Goal: Contribute content: Contribute content

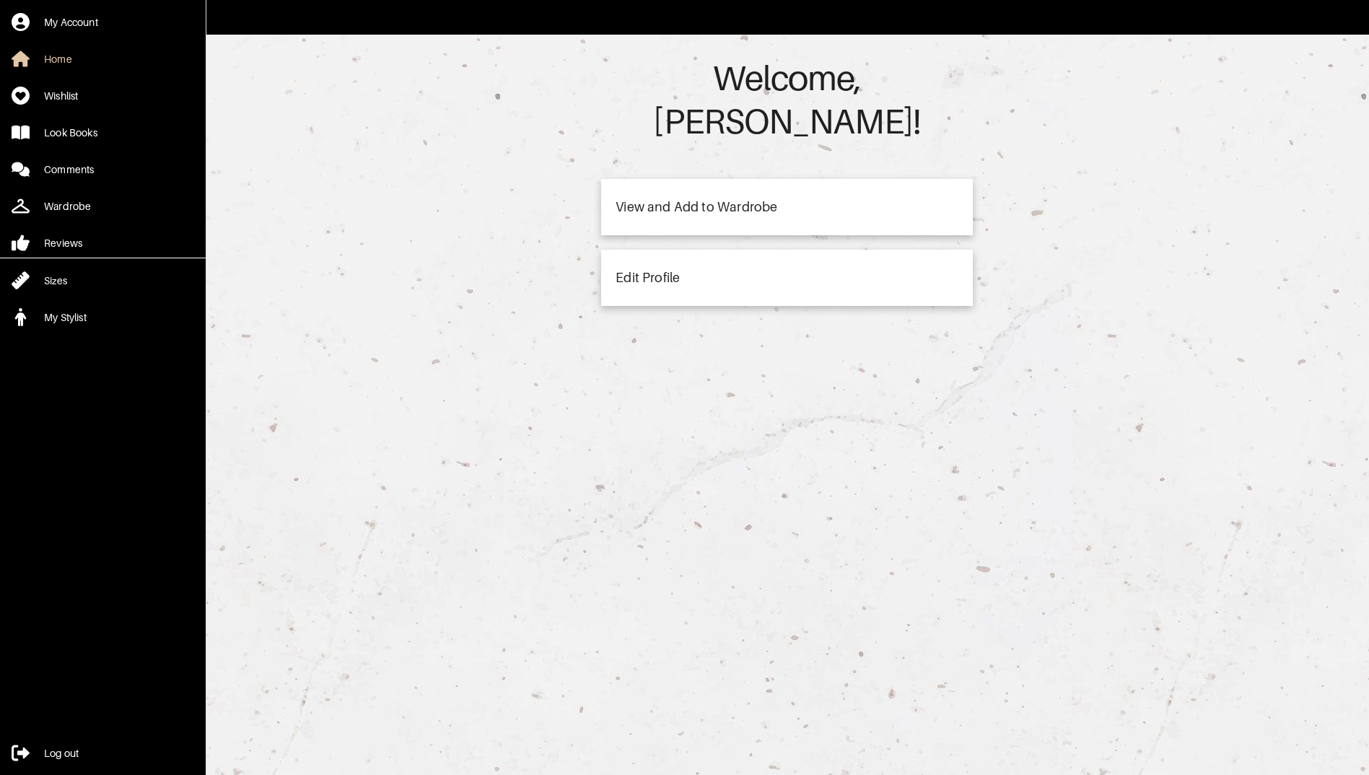
click at [651, 201] on div "View and Add to Wardrobe" at bounding box center [696, 207] width 162 height 13
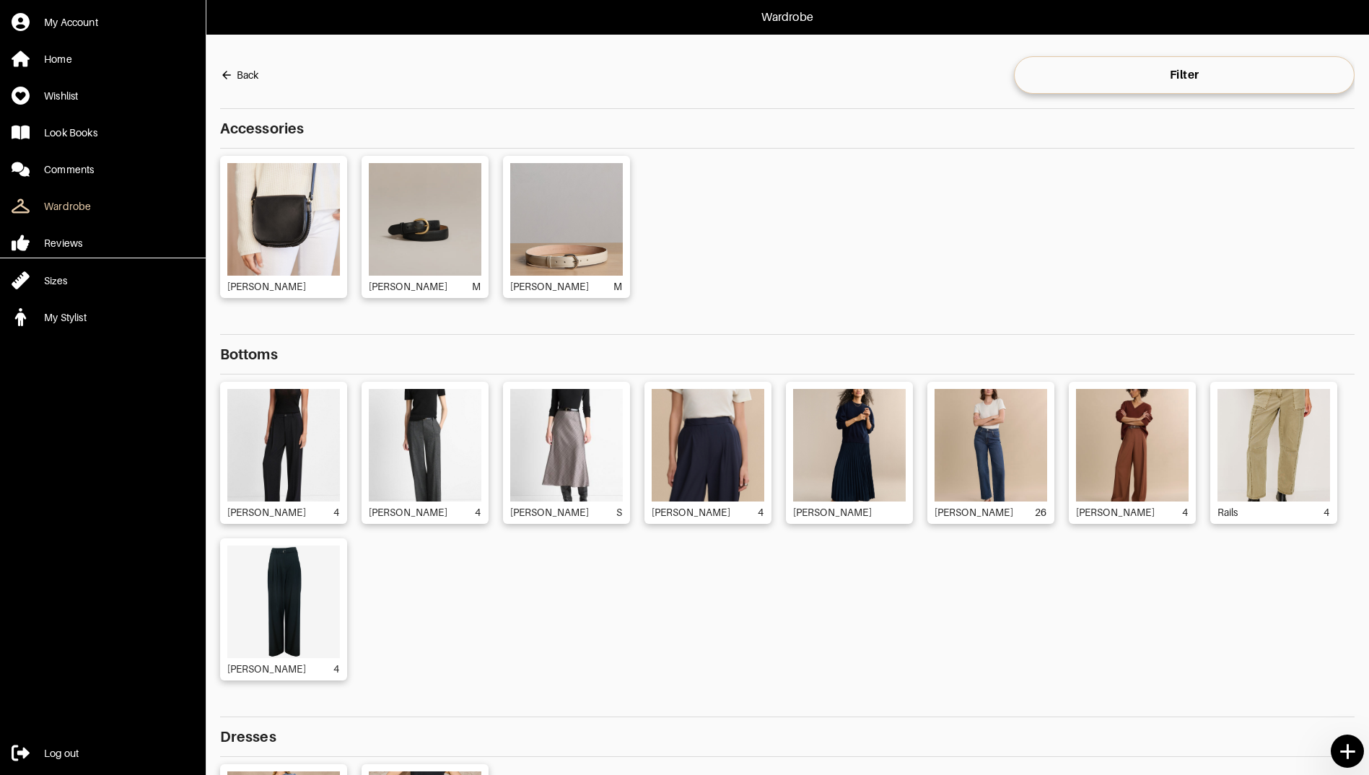
click at [242, 412] on img at bounding box center [283, 445] width 113 height 113
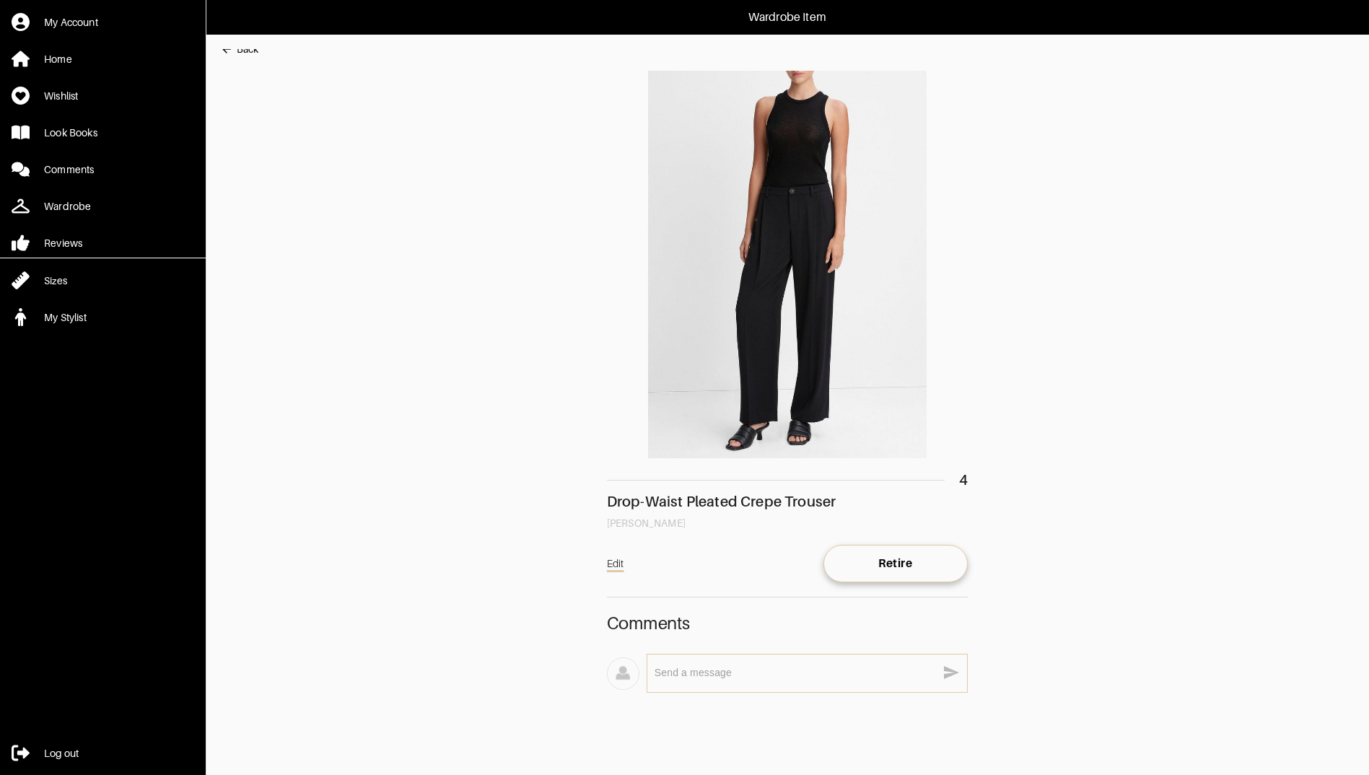
click at [243, 55] on div "Back" at bounding box center [248, 49] width 22 height 14
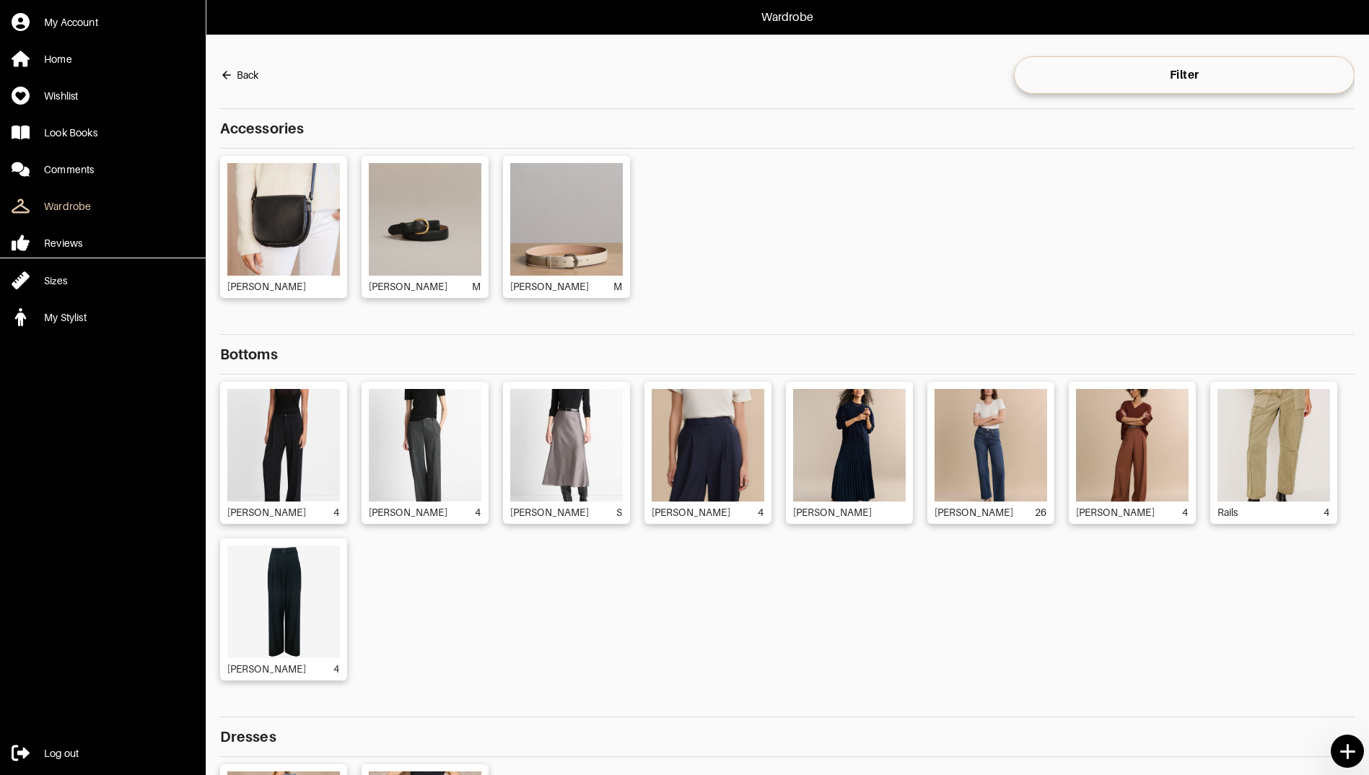
click at [1354, 754] on icon at bounding box center [1347, 751] width 25 height 25
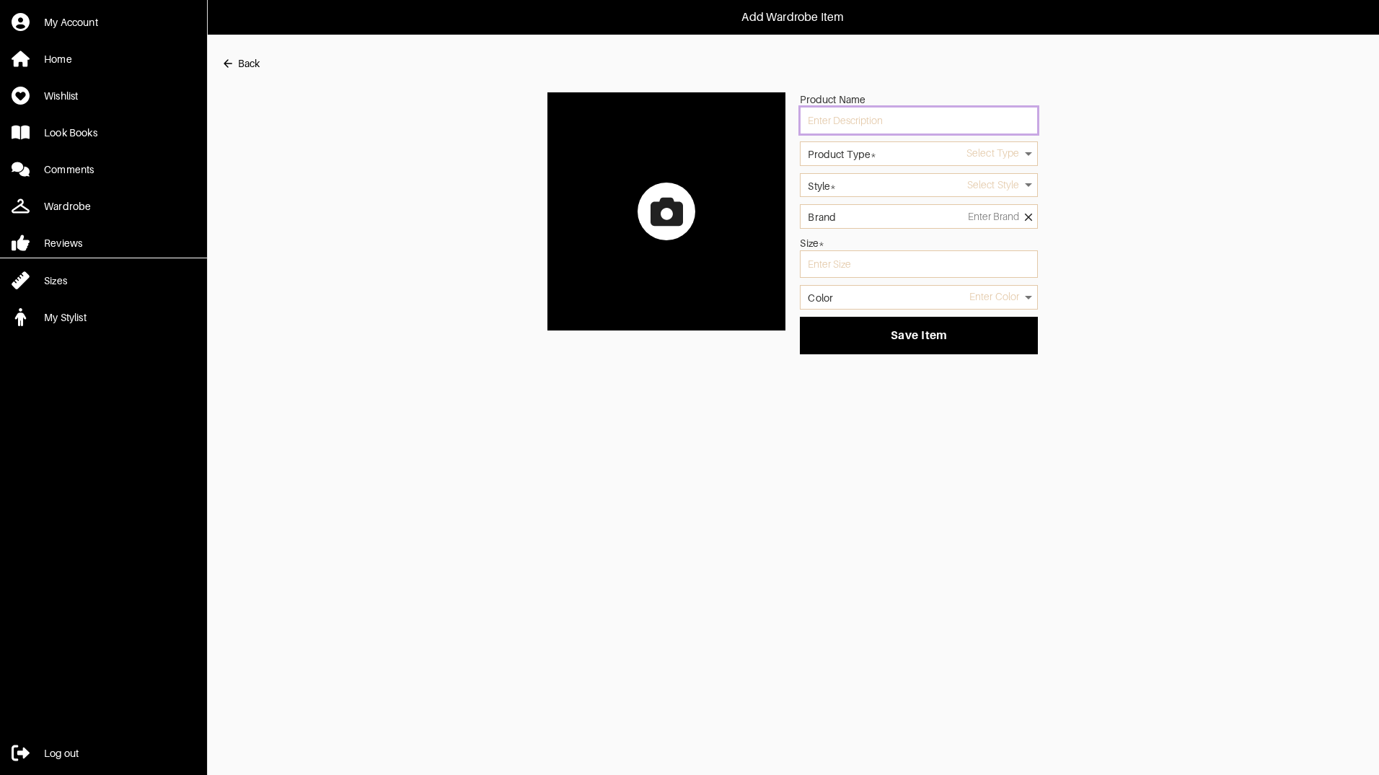
click at [922, 121] on input "text" at bounding box center [919, 120] width 238 height 27
click at [697, 200] on label at bounding box center [667, 211] width 238 height 238
click at [0, 0] on input "file" at bounding box center [0, 0] width 0 height 0
click at [672, 233] on div at bounding box center [667, 212] width 58 height 58
click at [0, 0] on input "file" at bounding box center [0, 0] width 0 height 0
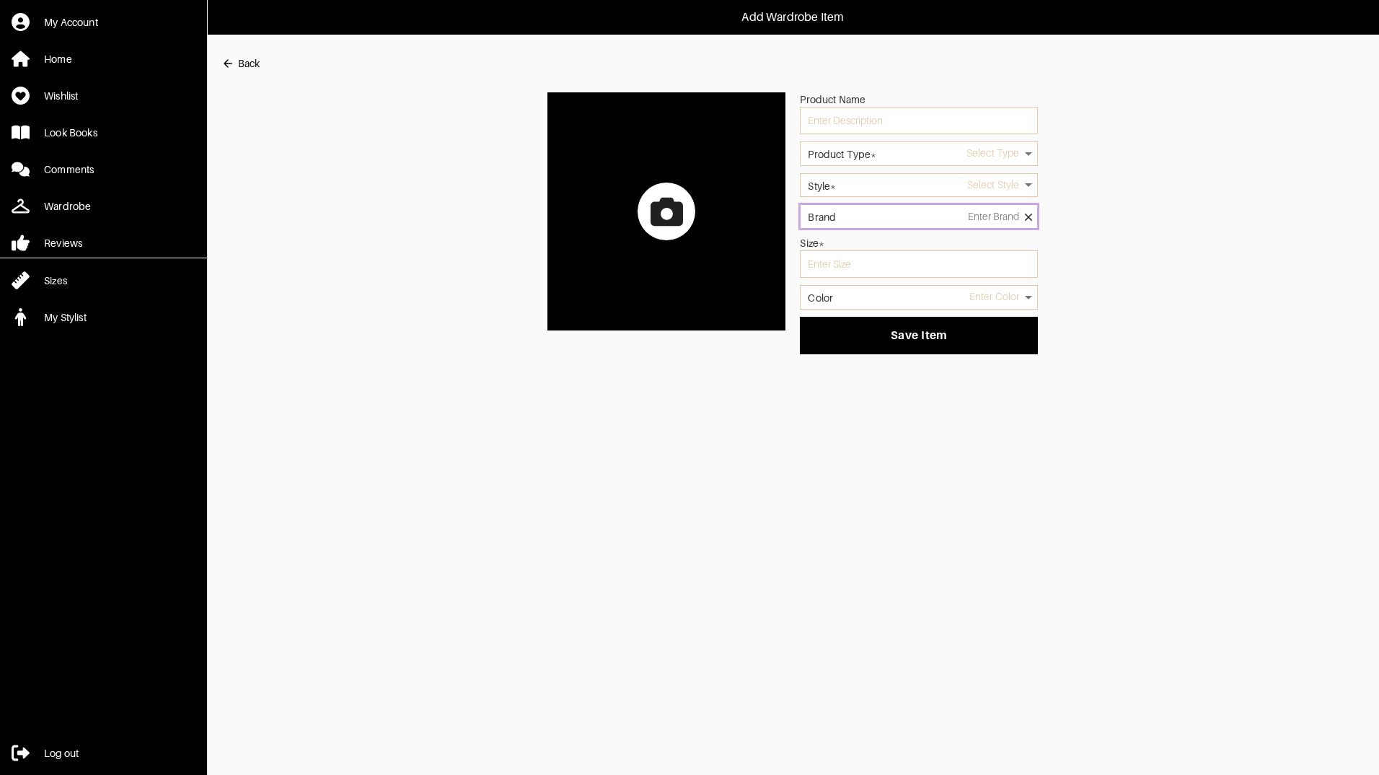
click at [936, 219] on input "Brand" at bounding box center [919, 216] width 238 height 25
click at [874, 253] on li "[PERSON_NAME]" at bounding box center [919, 255] width 225 height 12
type input "[PERSON_NAME]"
click at [842, 270] on input "text" at bounding box center [919, 263] width 238 height 27
type input "4"
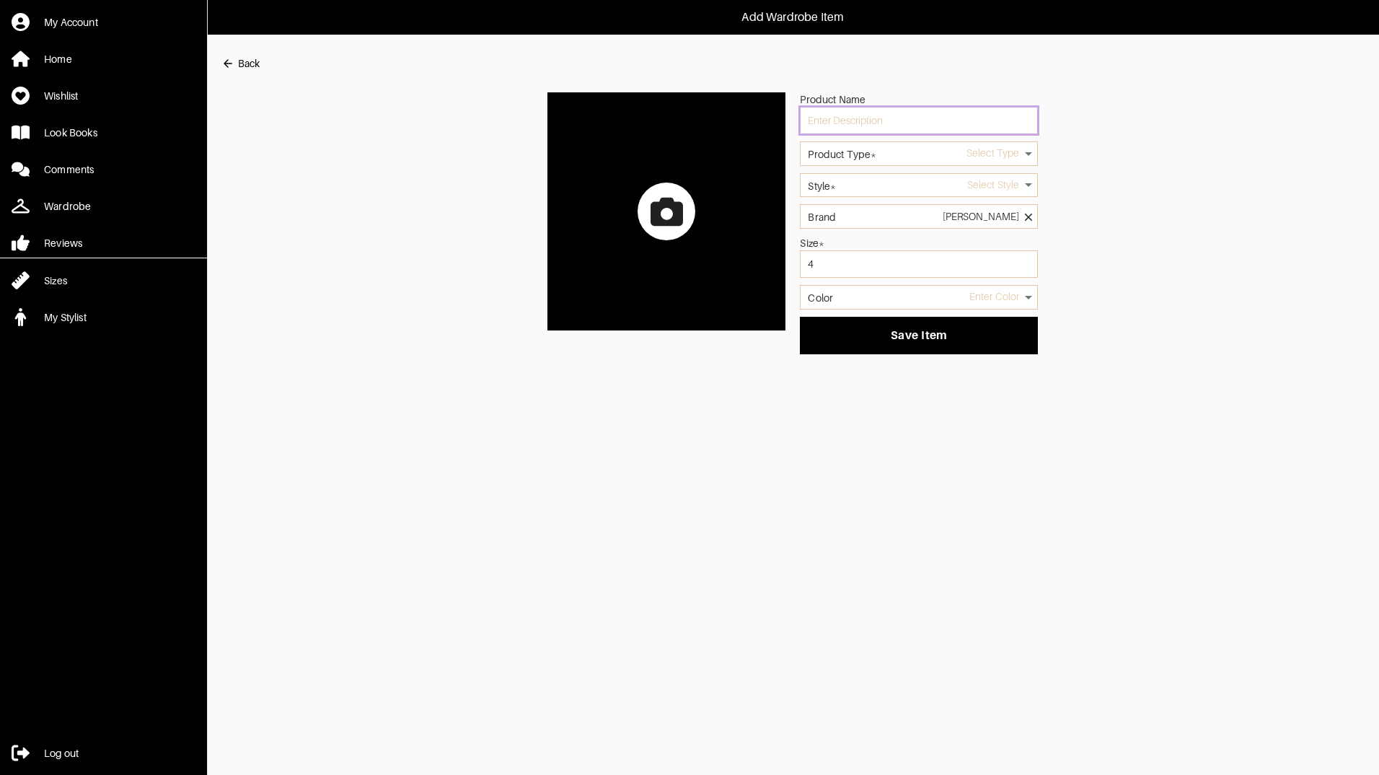
click at [873, 122] on input "text" at bounding box center [919, 120] width 238 height 27
type input "Brynleigh Pants"
click at [875, 158] on label "Product Type*" at bounding box center [842, 154] width 69 height 10
click at [1014, 157] on body "Add Wardrobe Item My Account Home Wishlist Look Books Comments Wardrobe Reviews…" at bounding box center [689, 177] width 1379 height 354
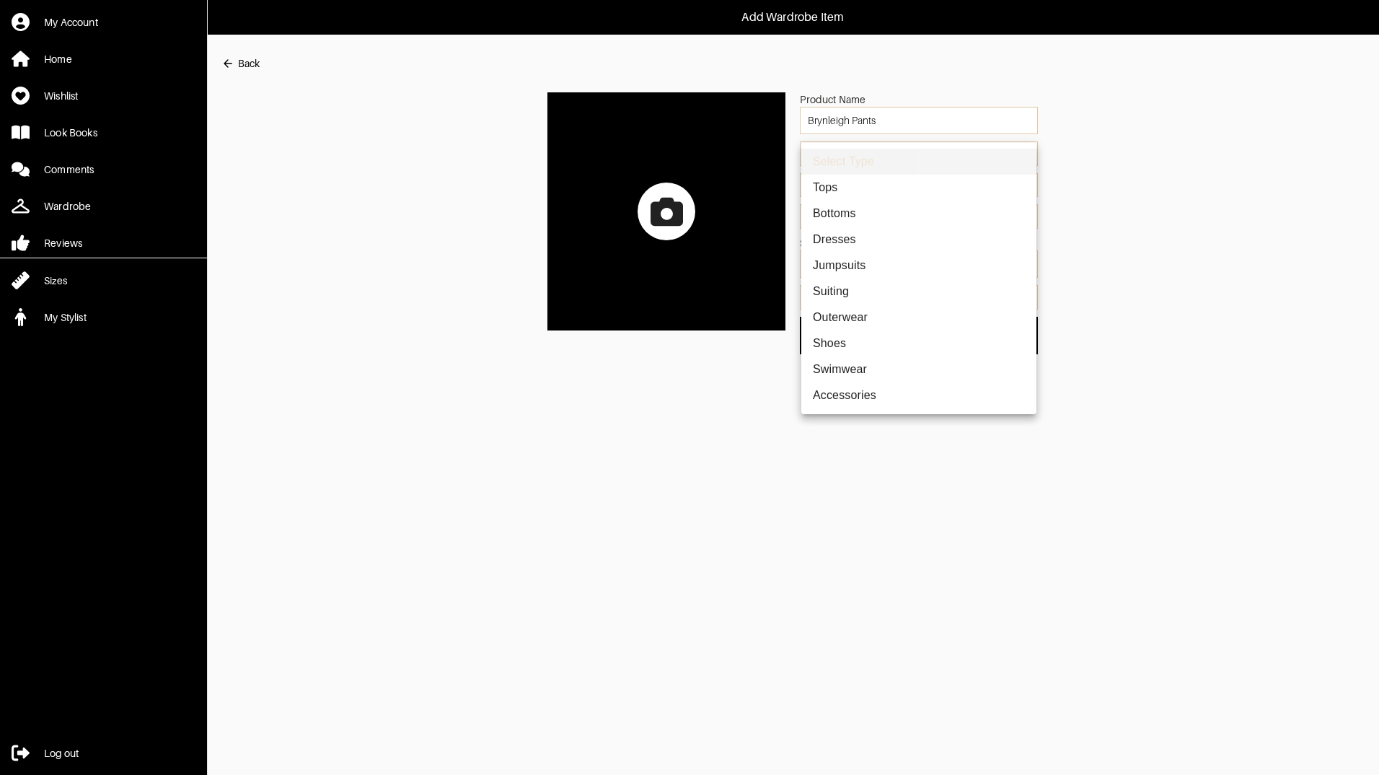
click at [844, 209] on li "Bottoms" at bounding box center [919, 214] width 235 height 26
type input "2"
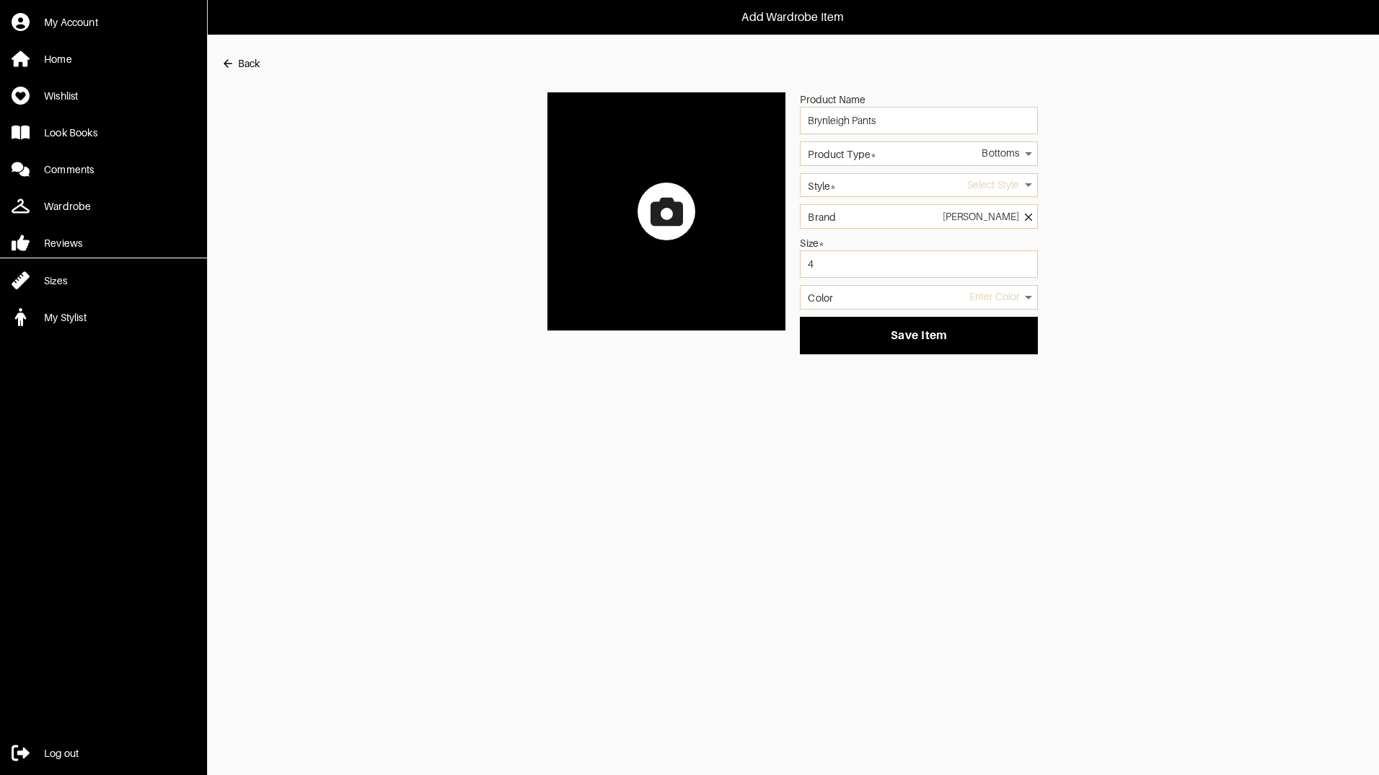
click at [955, 185] on body "Add Wardrobe Item My Account Home Wishlist Look Books Comments Wardrobe Reviews…" at bounding box center [689, 177] width 1379 height 354
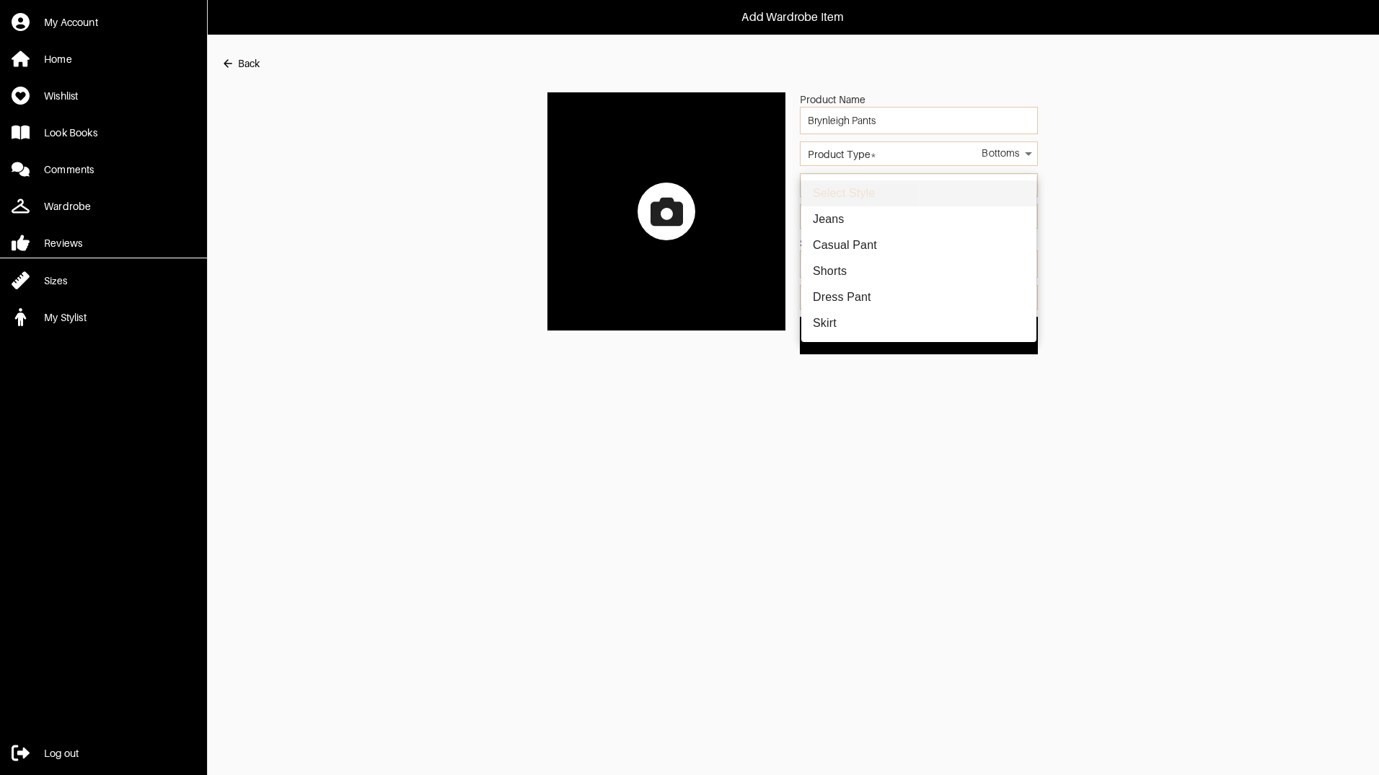
click at [914, 249] on li "Casual Pant" at bounding box center [919, 245] width 235 height 26
type input "9"
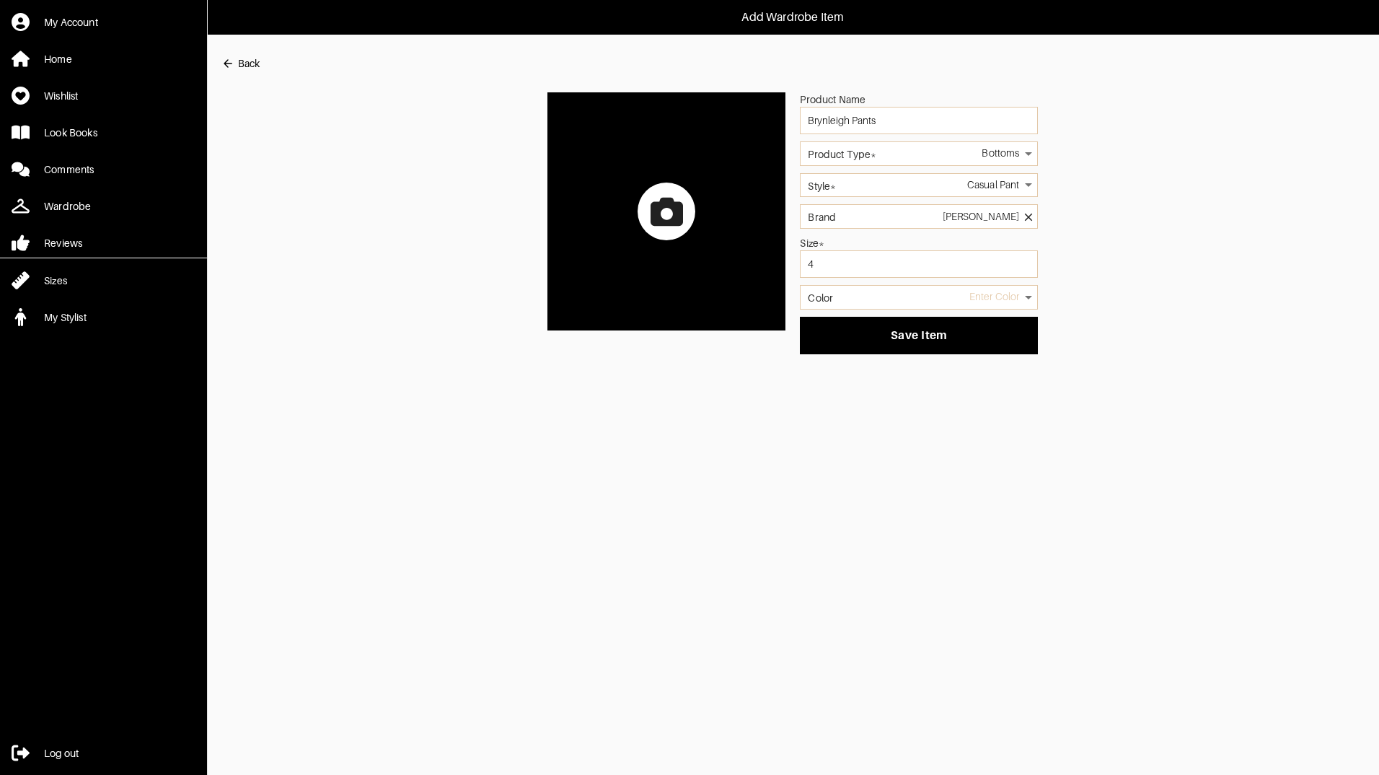
click at [1000, 298] on body "Add Wardrobe Item My Account Home Wishlist Look Books Comments Wardrobe Reviews…" at bounding box center [689, 177] width 1379 height 354
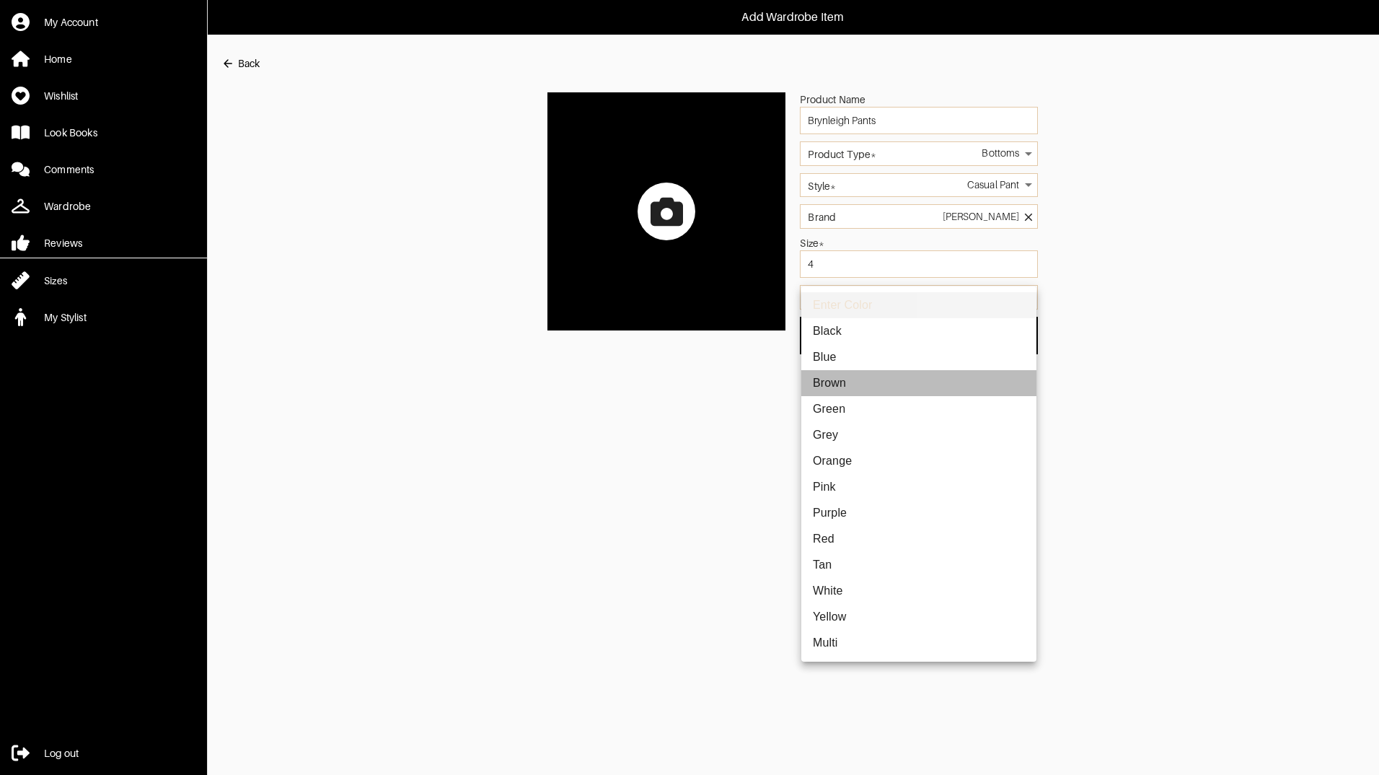
click at [867, 382] on li "Brown" at bounding box center [919, 383] width 235 height 26
type input "brown"
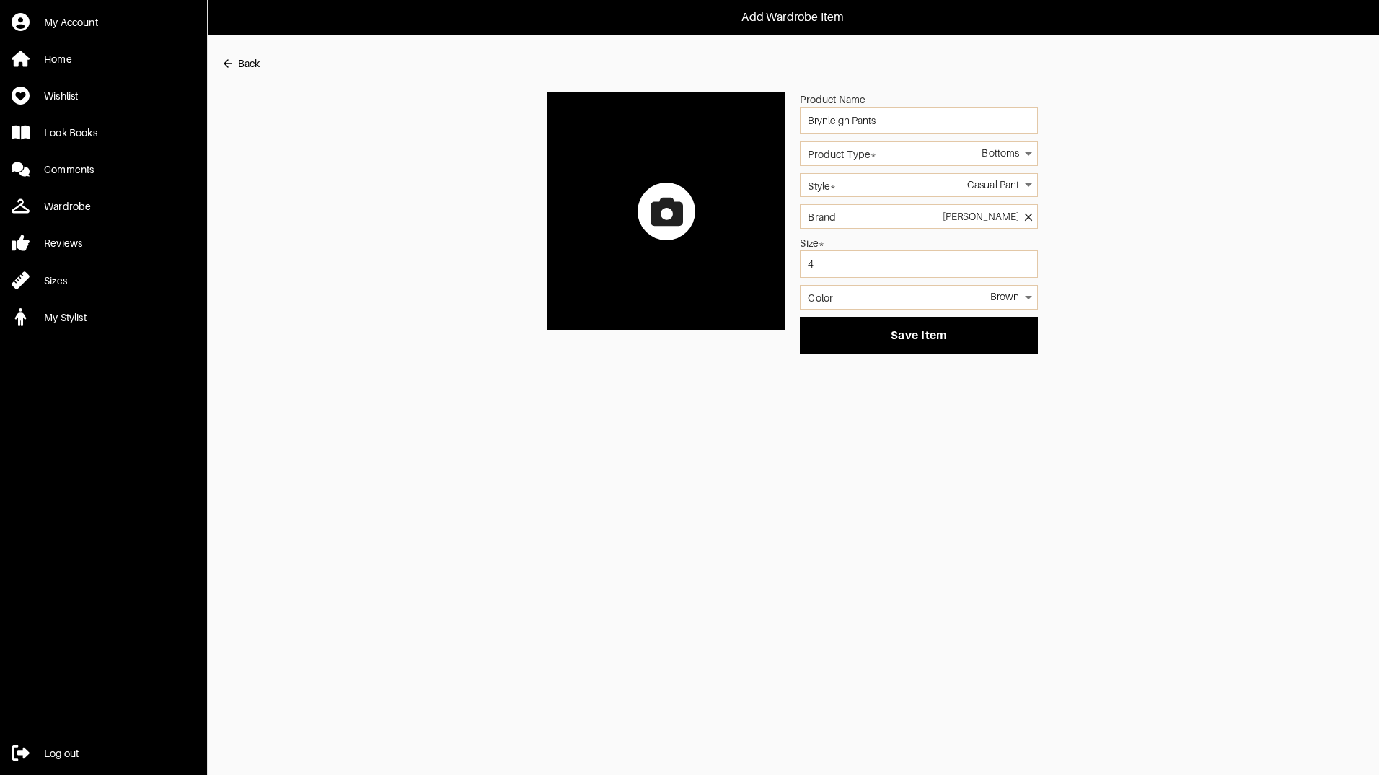
click at [1130, 314] on div "Product Name Brynleigh Pants Product Type* Bottoms 2 Style* Casual Pant 9 Brand…" at bounding box center [793, 223] width 1144 height 262
click at [672, 220] on icon at bounding box center [667, 211] width 32 height 28
click at [0, 0] on input "file" at bounding box center [0, 0] width 0 height 0
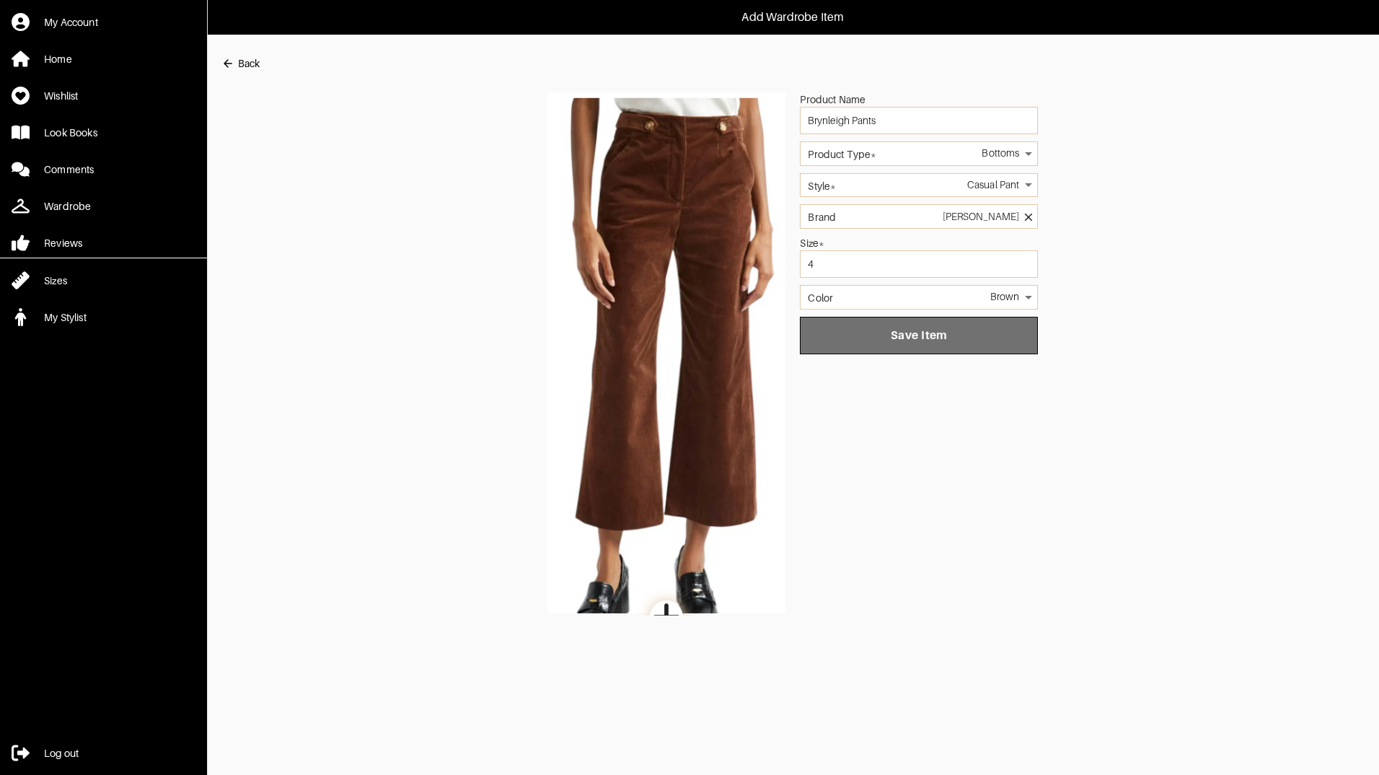
click at [911, 343] on button "Save Item" at bounding box center [919, 336] width 238 height 38
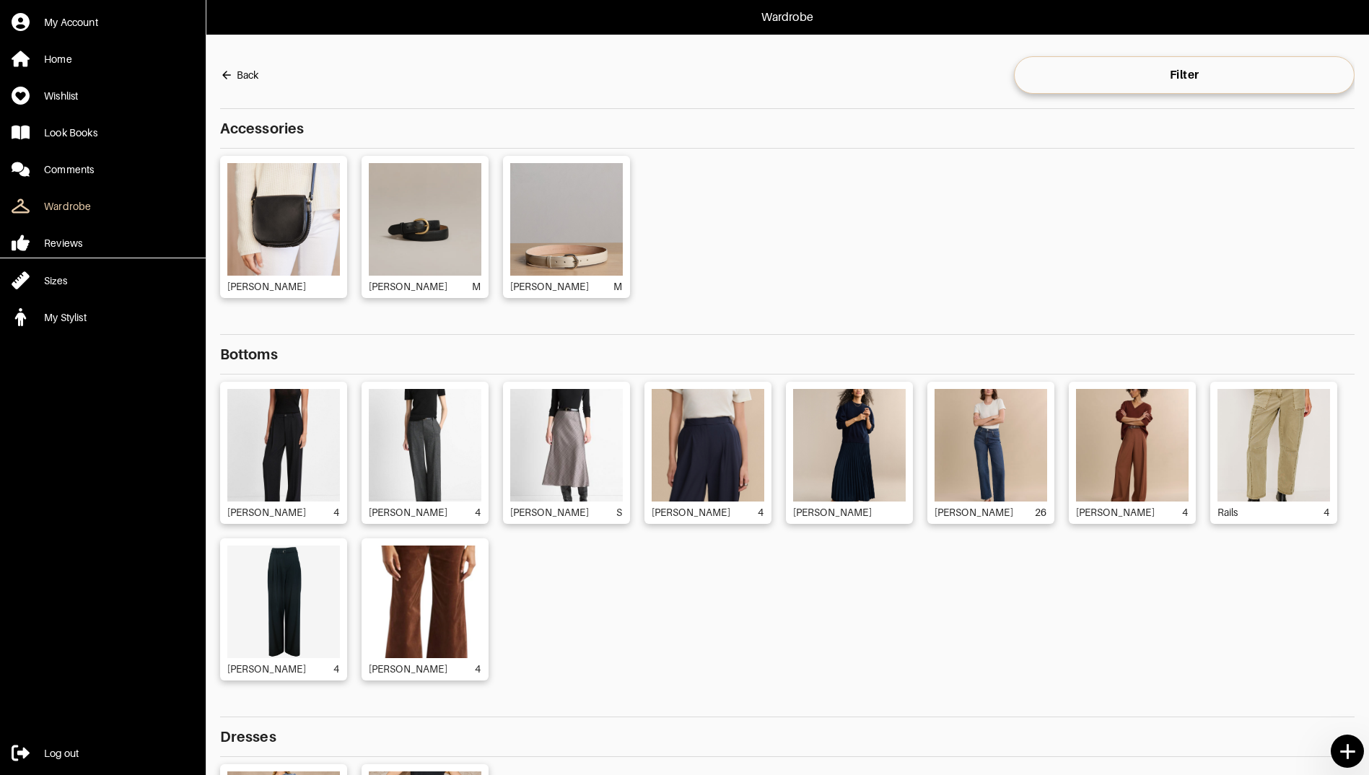
click at [1352, 745] on icon at bounding box center [1347, 751] width 25 height 25
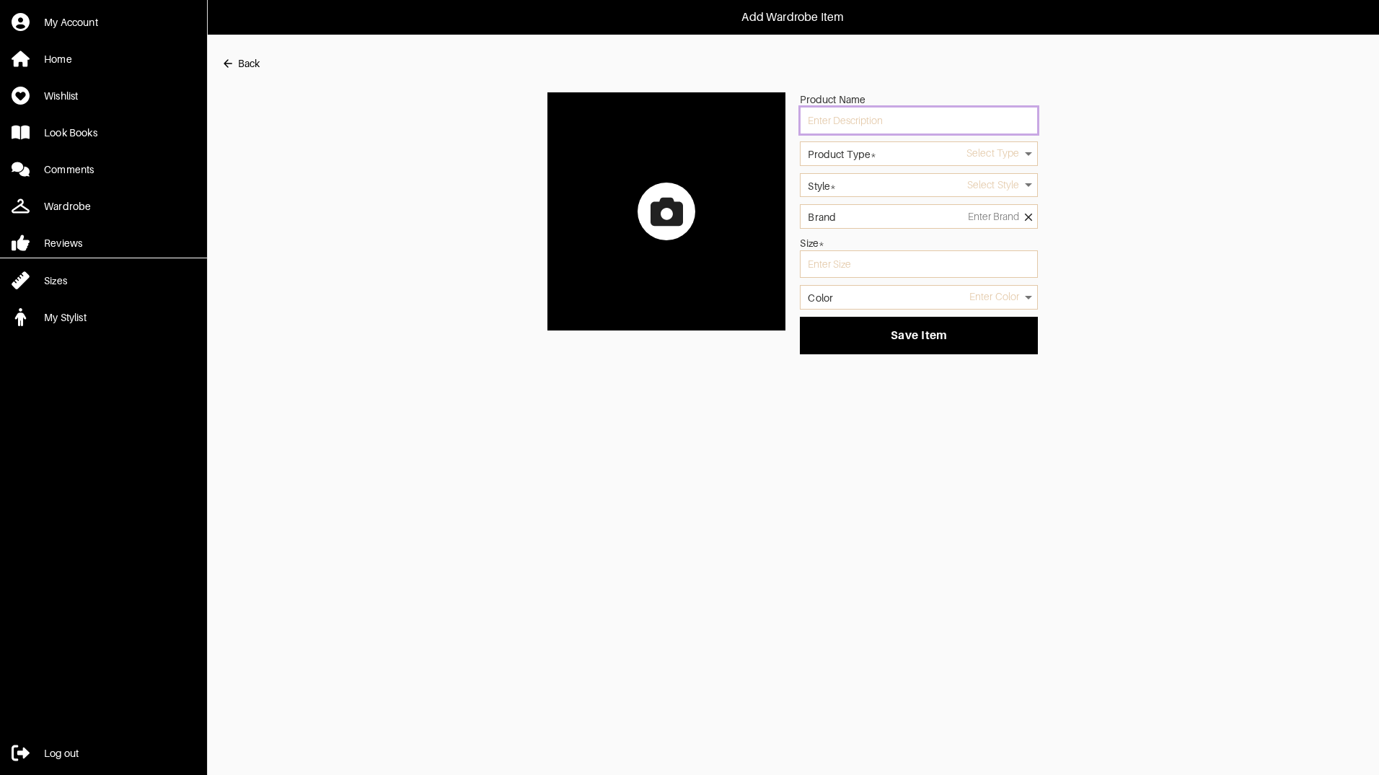
click at [867, 113] on input "text" at bounding box center [919, 120] width 238 height 27
type input "Renzo Pant"
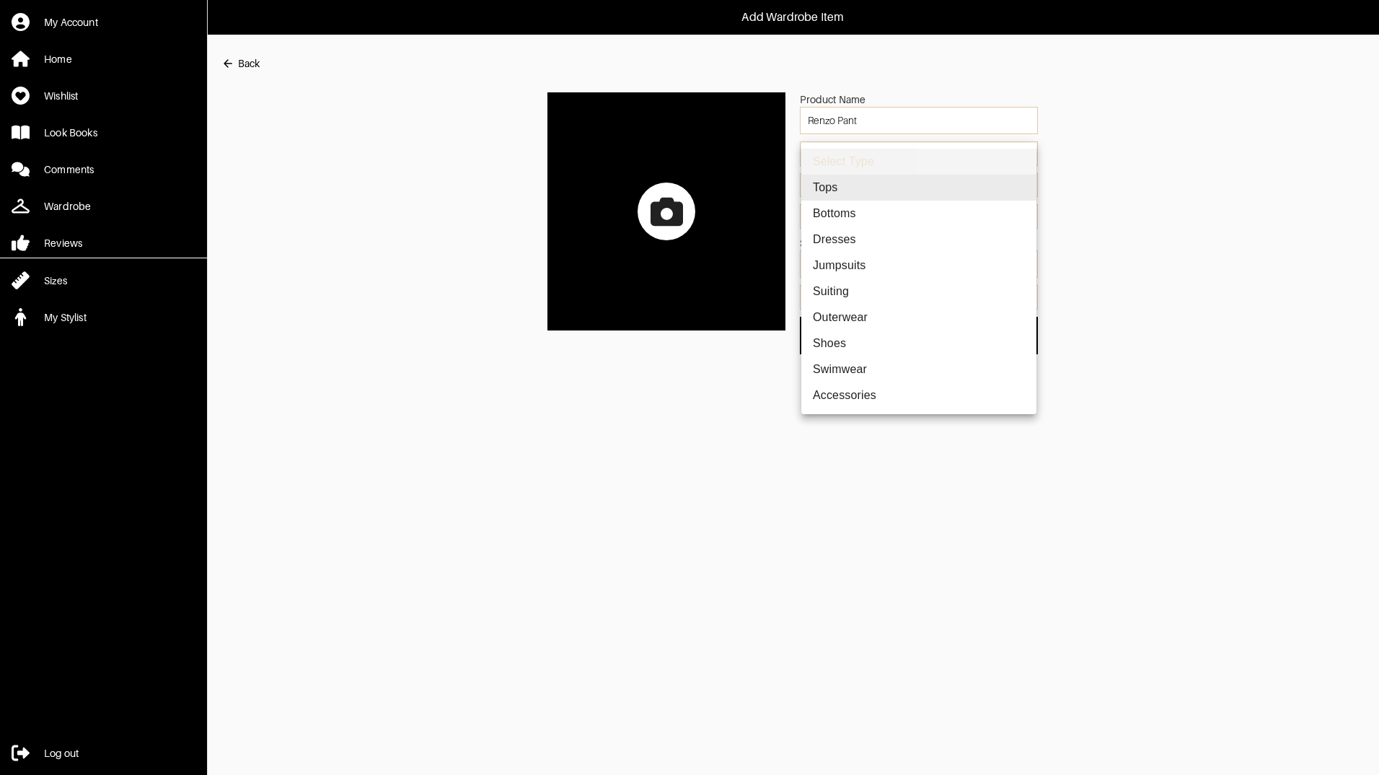
click at [897, 157] on body "Add Wardrobe Item My Account Home Wishlist Look Books Comments Wardrobe Reviews…" at bounding box center [689, 177] width 1379 height 354
click at [841, 216] on li "Bottoms" at bounding box center [919, 214] width 235 height 26
type input "2"
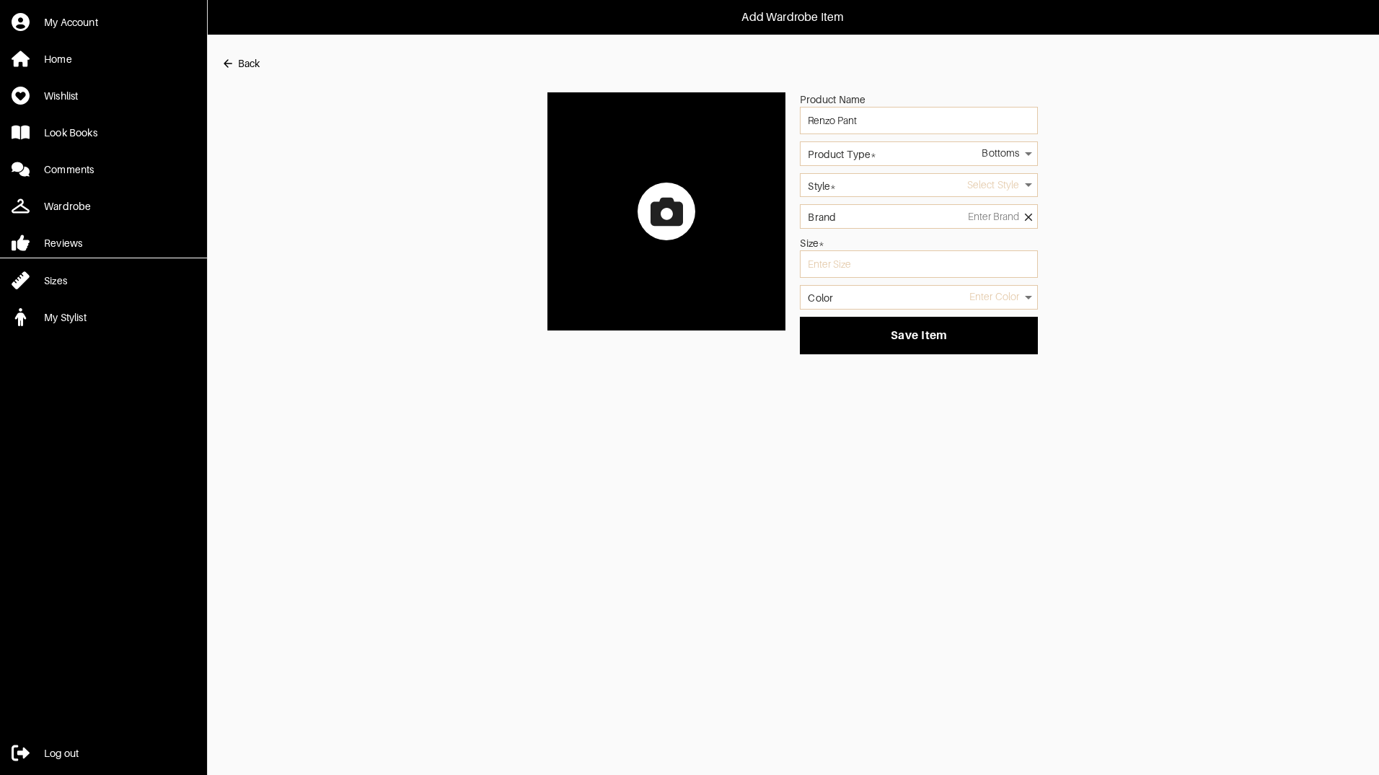
click at [893, 184] on body "Add Wardrobe Item My Account Home Wishlist Look Books Comments Wardrobe Reviews…" at bounding box center [689, 177] width 1379 height 354
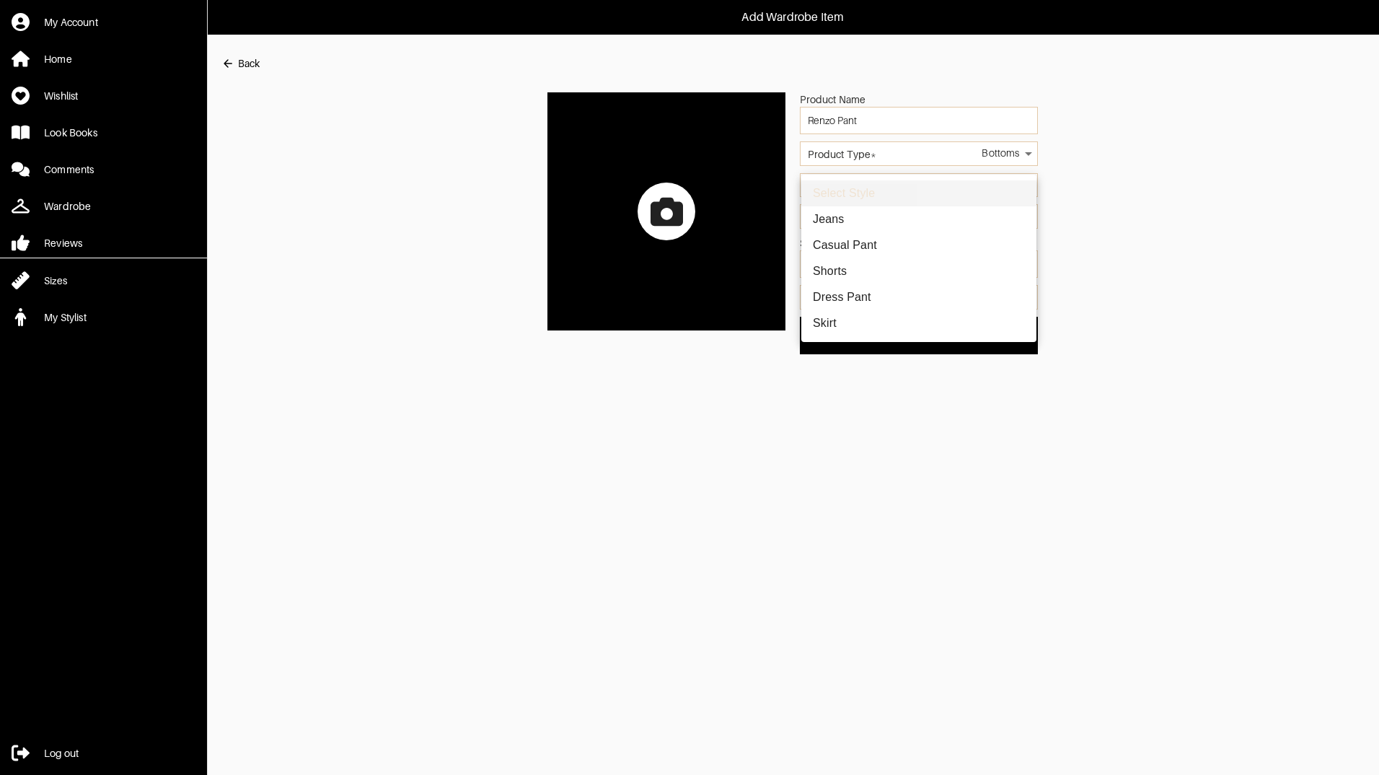
click at [868, 293] on li "Dress Pant" at bounding box center [919, 297] width 235 height 26
type input "8"
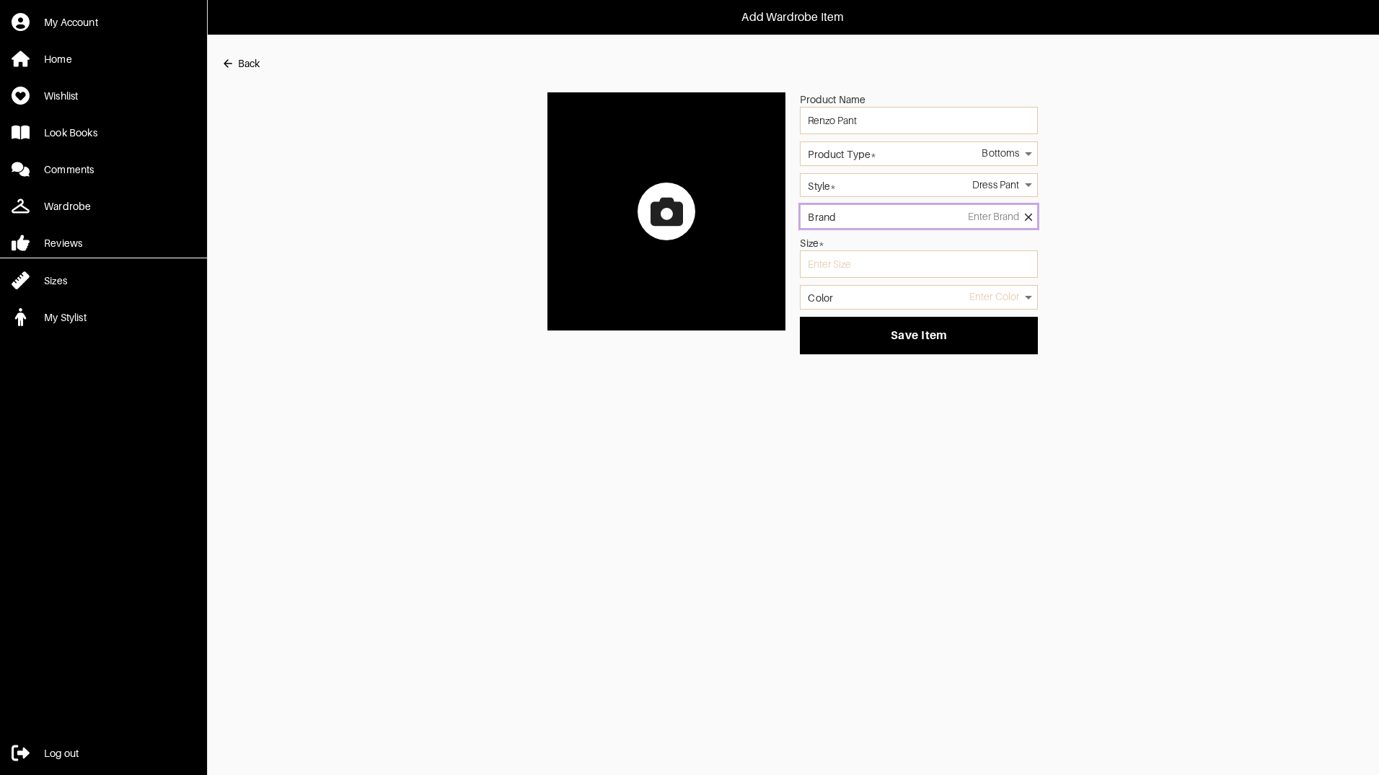
click at [849, 214] on input "Brand" at bounding box center [919, 216] width 238 height 25
type input "[PERSON_NAME]"
type input "4"
click at [891, 253] on li "[PERSON_NAME]" at bounding box center [919, 255] width 225 height 12
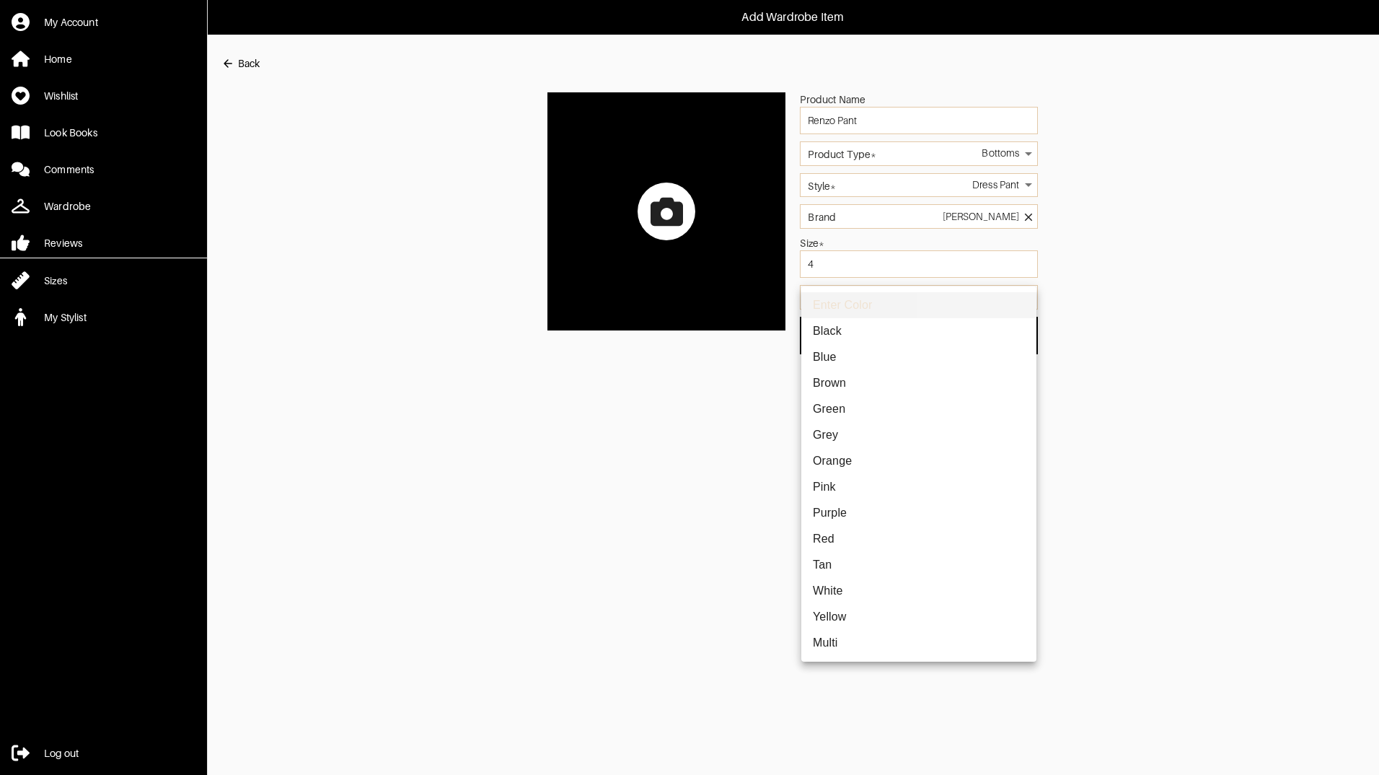
click at [855, 299] on body "Add Wardrobe Item My Account Home Wishlist Look Books Comments Wardrobe Reviews…" at bounding box center [689, 177] width 1379 height 354
click at [836, 333] on li "Black" at bounding box center [919, 331] width 235 height 26
type input "black"
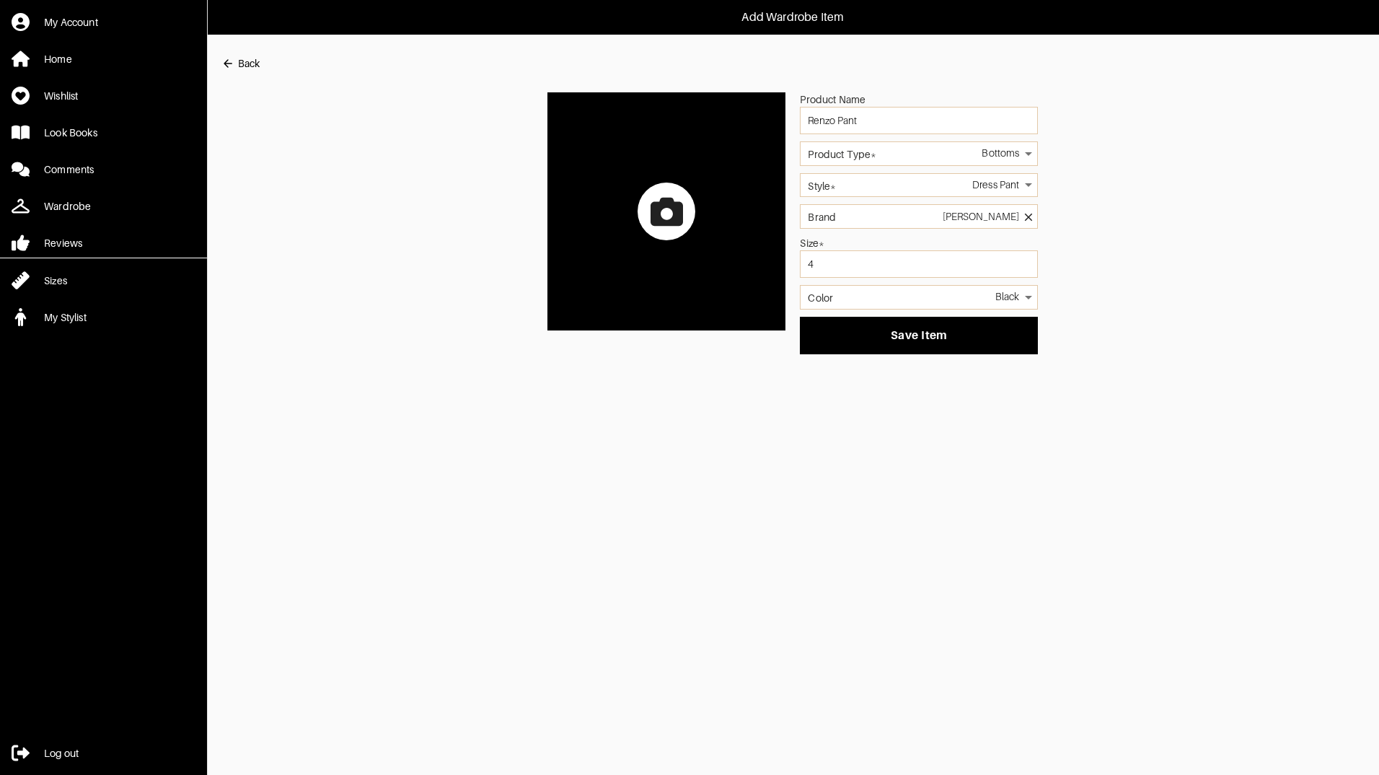
click at [656, 229] on div at bounding box center [667, 212] width 58 height 58
click at [0, 0] on input "file" at bounding box center [0, 0] width 0 height 0
click at [1208, 188] on div "Product Name Renzo Pant Product Type* Bottoms 2 Style* Dress Pant 8 Brand [PERS…" at bounding box center [793, 223] width 1144 height 262
click at [663, 241] on label at bounding box center [667, 211] width 238 height 238
click at [0, 0] on input "file" at bounding box center [0, 0] width 0 height 0
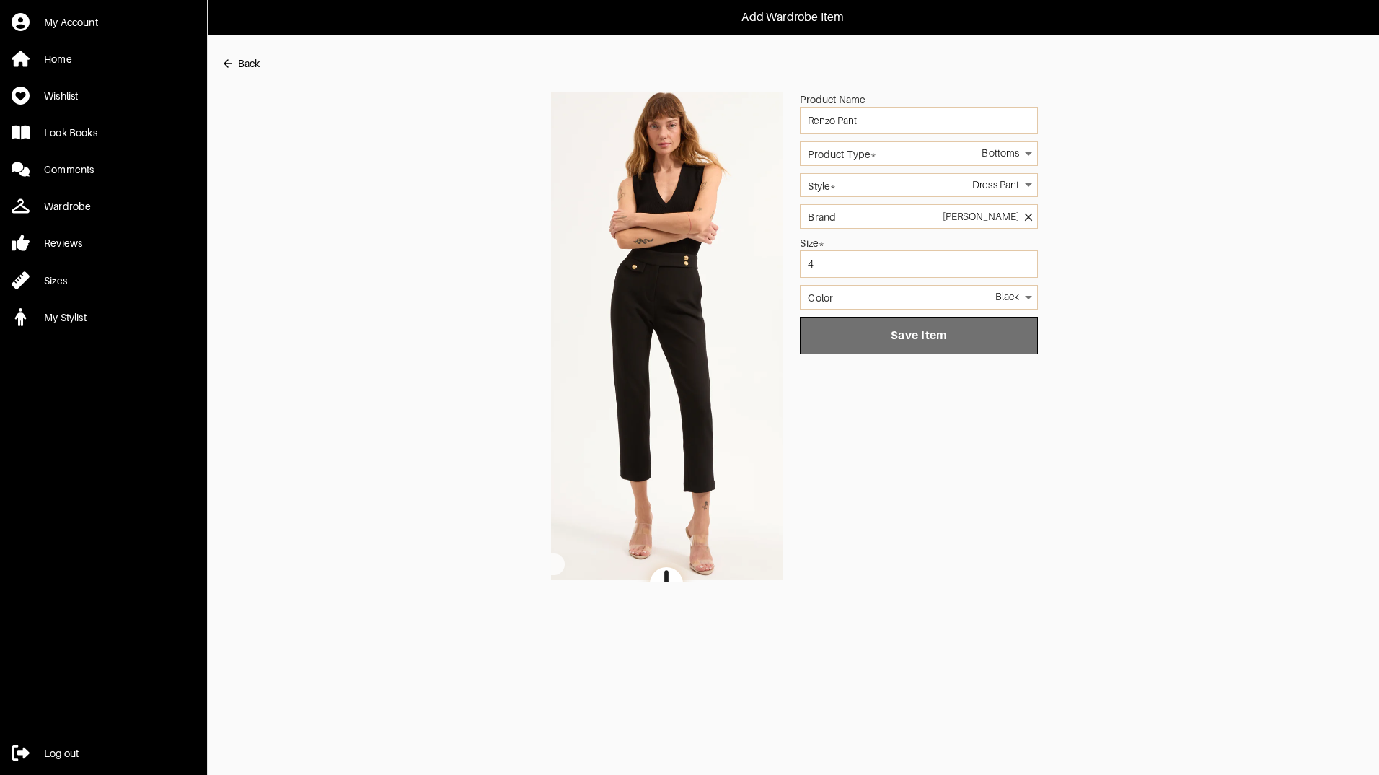
click at [875, 343] on button "Save Item" at bounding box center [919, 336] width 238 height 38
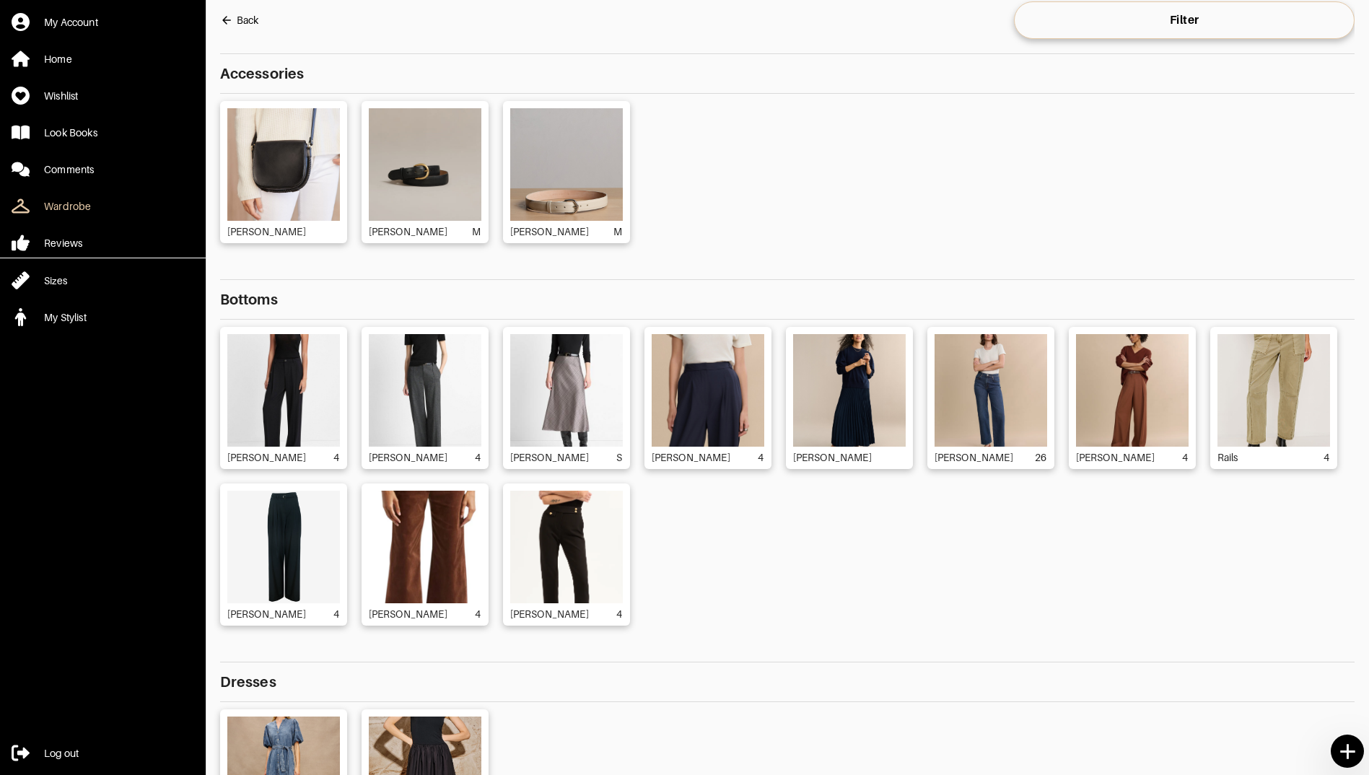
scroll to position [54, 0]
click at [1358, 750] on icon at bounding box center [1347, 751] width 25 height 25
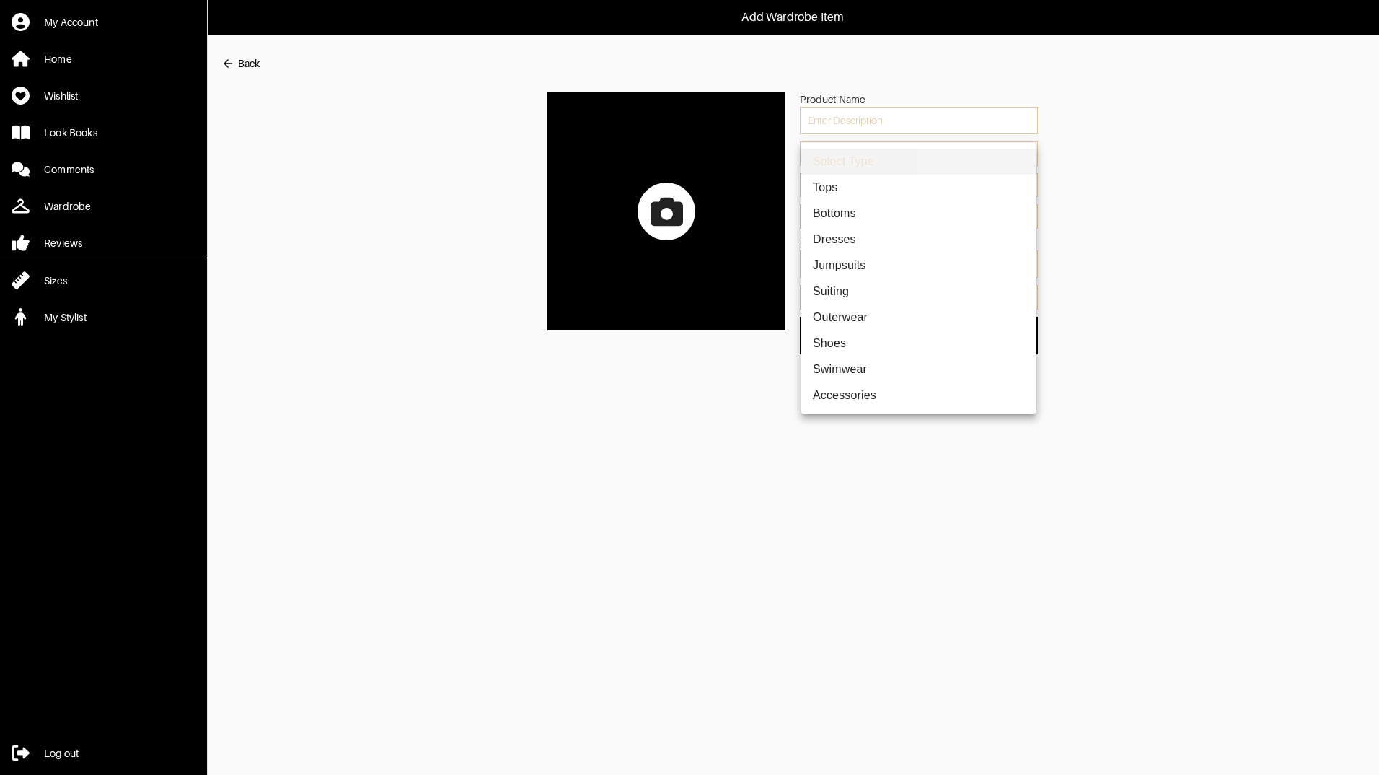
click at [968, 152] on body "Add Wardrobe Item My Account Home Wishlist Look Books Comments Wardrobe Reviews…" at bounding box center [689, 177] width 1379 height 354
click at [836, 286] on li "Suiting" at bounding box center [919, 291] width 235 height 26
type input "4"
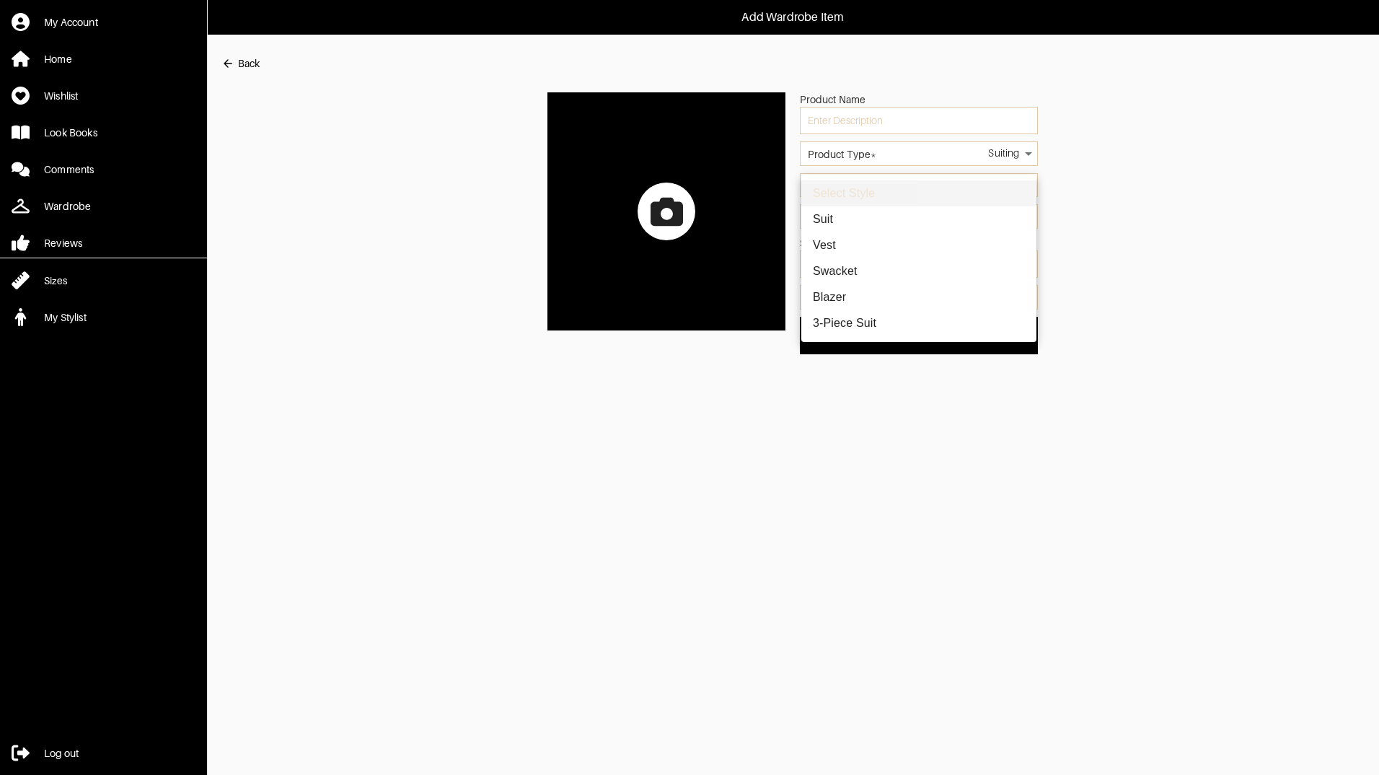
click at [864, 179] on body "Add Wardrobe Item My Account Home Wishlist Look Books Comments Wardrobe Reviews…" at bounding box center [689, 177] width 1379 height 354
click at [849, 302] on li "Blazer" at bounding box center [919, 297] width 235 height 26
type input "31"
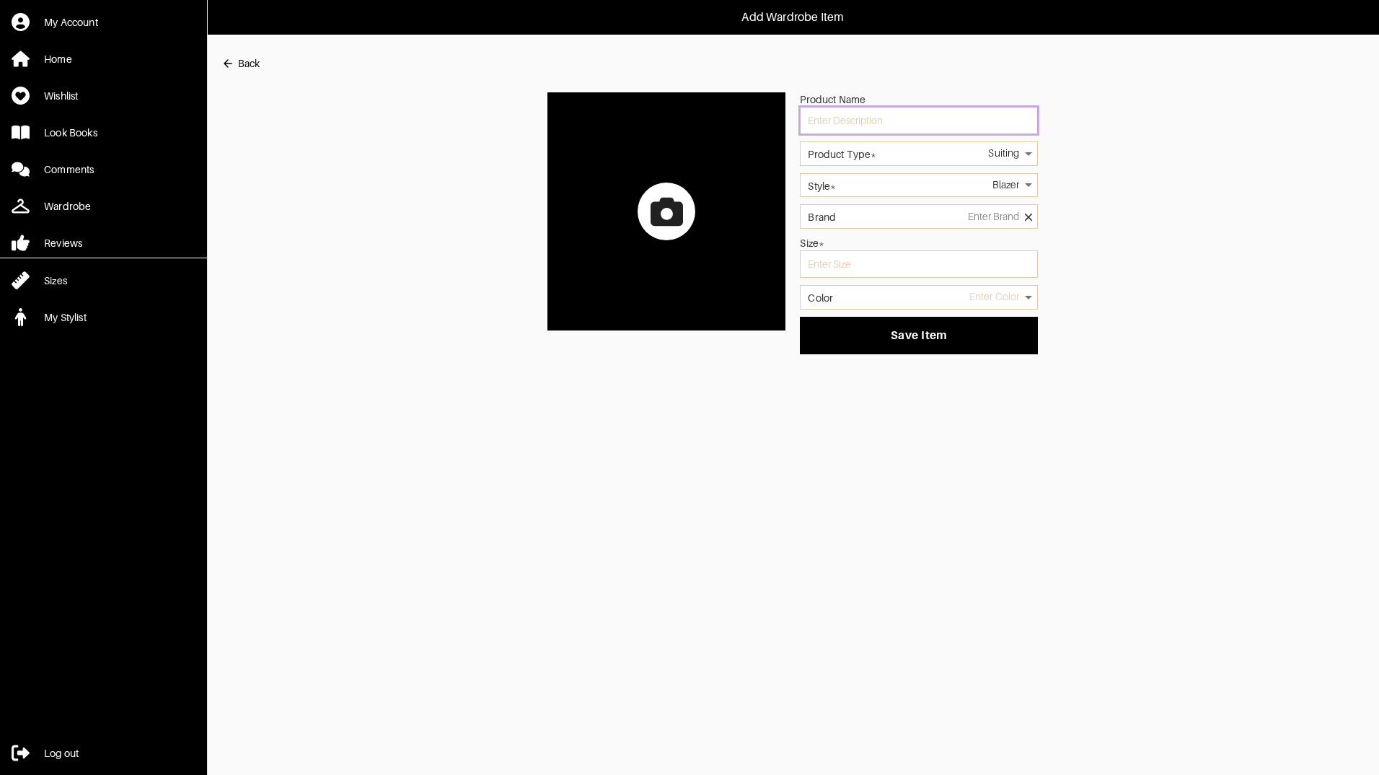
click at [899, 119] on input "text" at bounding box center [919, 120] width 238 height 27
click at [864, 123] on input "text" at bounding box center [919, 120] width 238 height 27
type input "[PERSON_NAME] Jacket"
click at [895, 222] on input "Brand" at bounding box center [919, 216] width 238 height 25
type input "[PERSON_NAME]"
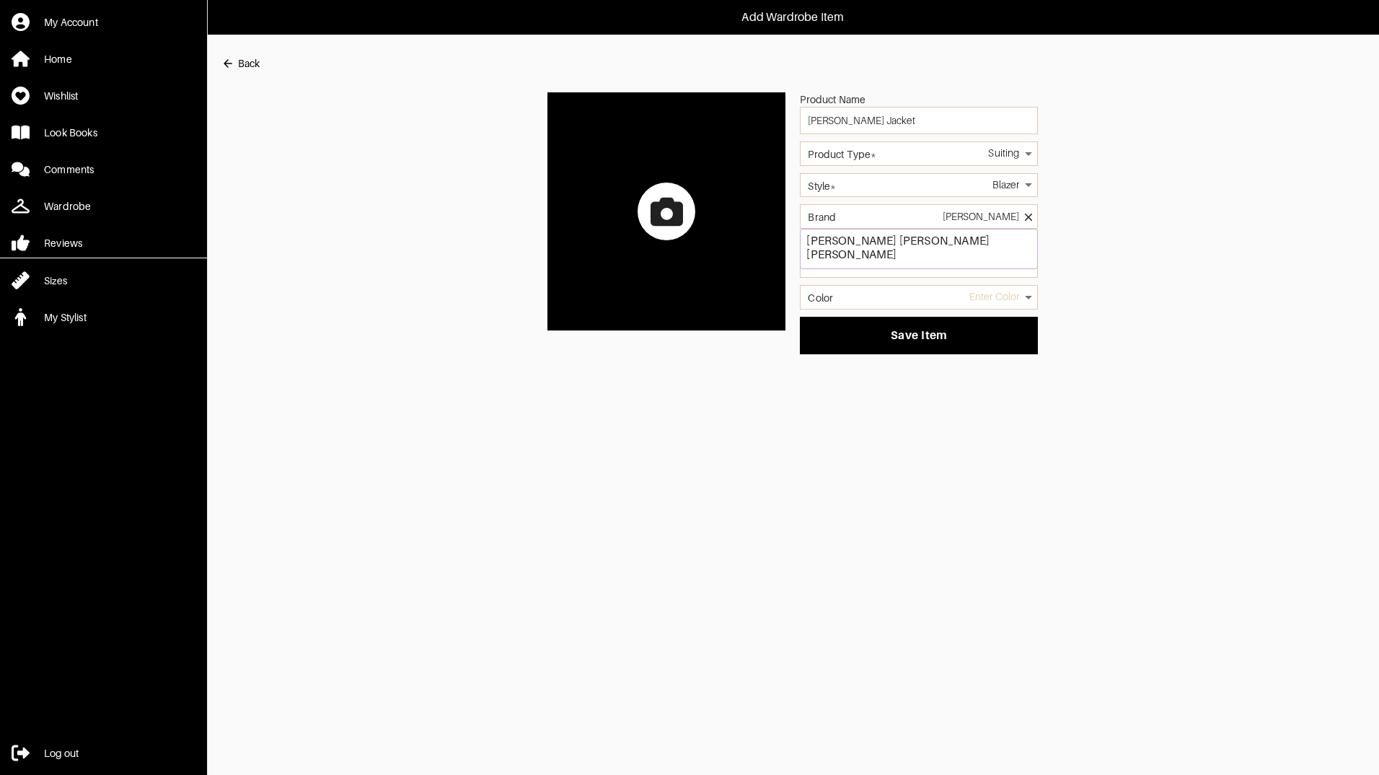
click at [860, 255] on li "[PERSON_NAME]" at bounding box center [919, 255] width 225 height 12
drag, startPoint x: 839, startPoint y: 263, endPoint x: 753, endPoint y: 266, distance: 85.9
click at [753, 266] on div "Product Name [PERSON_NAME] Jacket Product Type* Suiting 4 Style* Blazer 31 Bran…" at bounding box center [793, 223] width 1144 height 262
type input "6"
click at [882, 302] on body "Add Wardrobe Item My Account Home Wishlist Look Books Comments Wardrobe Reviews…" at bounding box center [689, 177] width 1379 height 354
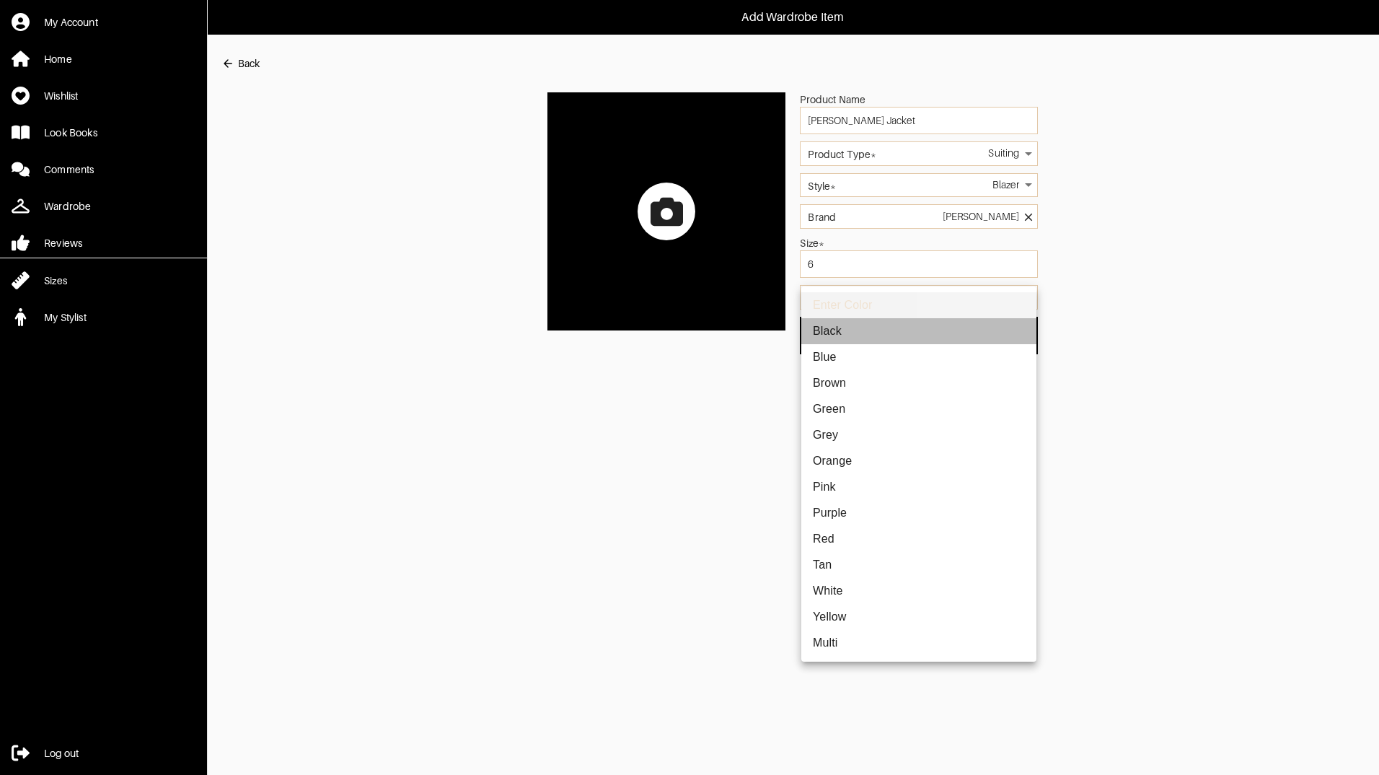
click at [859, 328] on li "Black" at bounding box center [919, 331] width 235 height 26
type input "black"
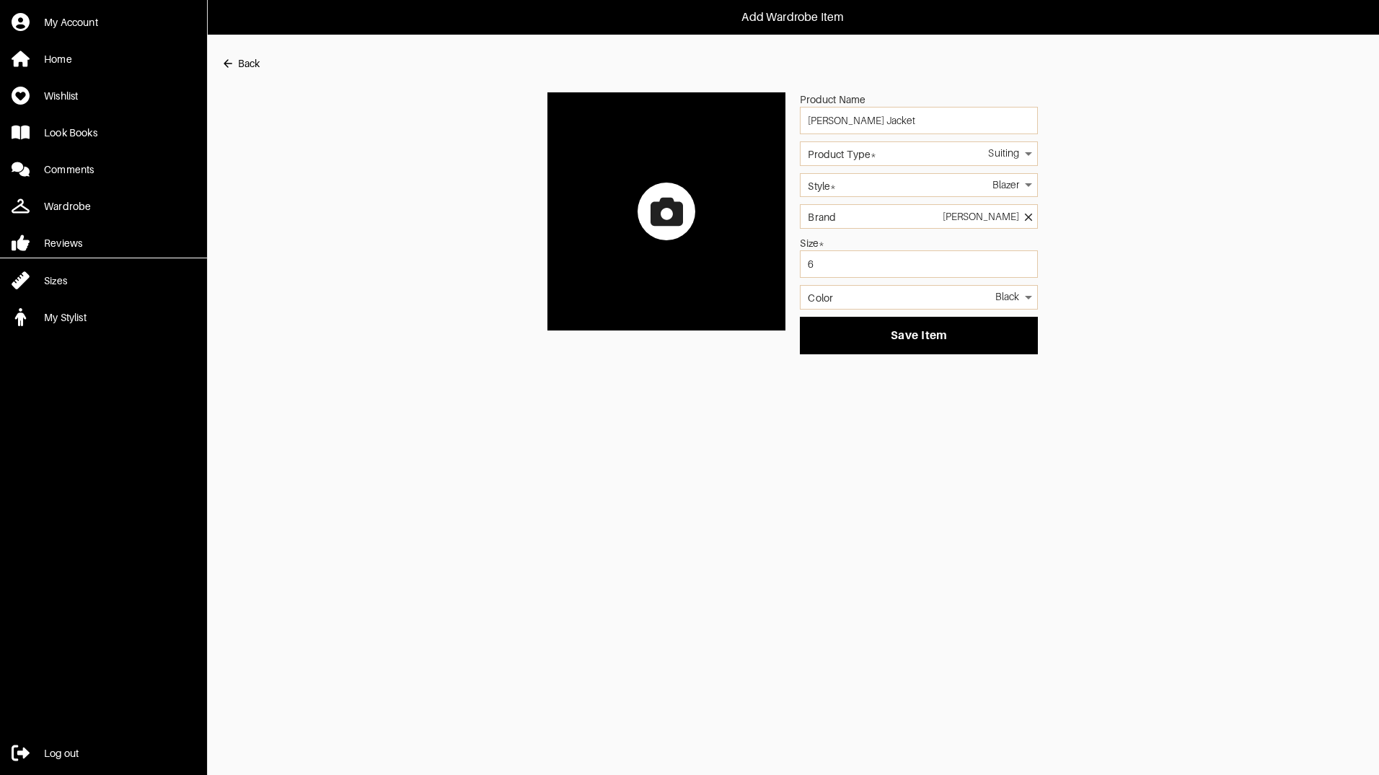
click at [651, 232] on div at bounding box center [667, 212] width 58 height 58
click at [0, 0] on input "file" at bounding box center [0, 0] width 0 height 0
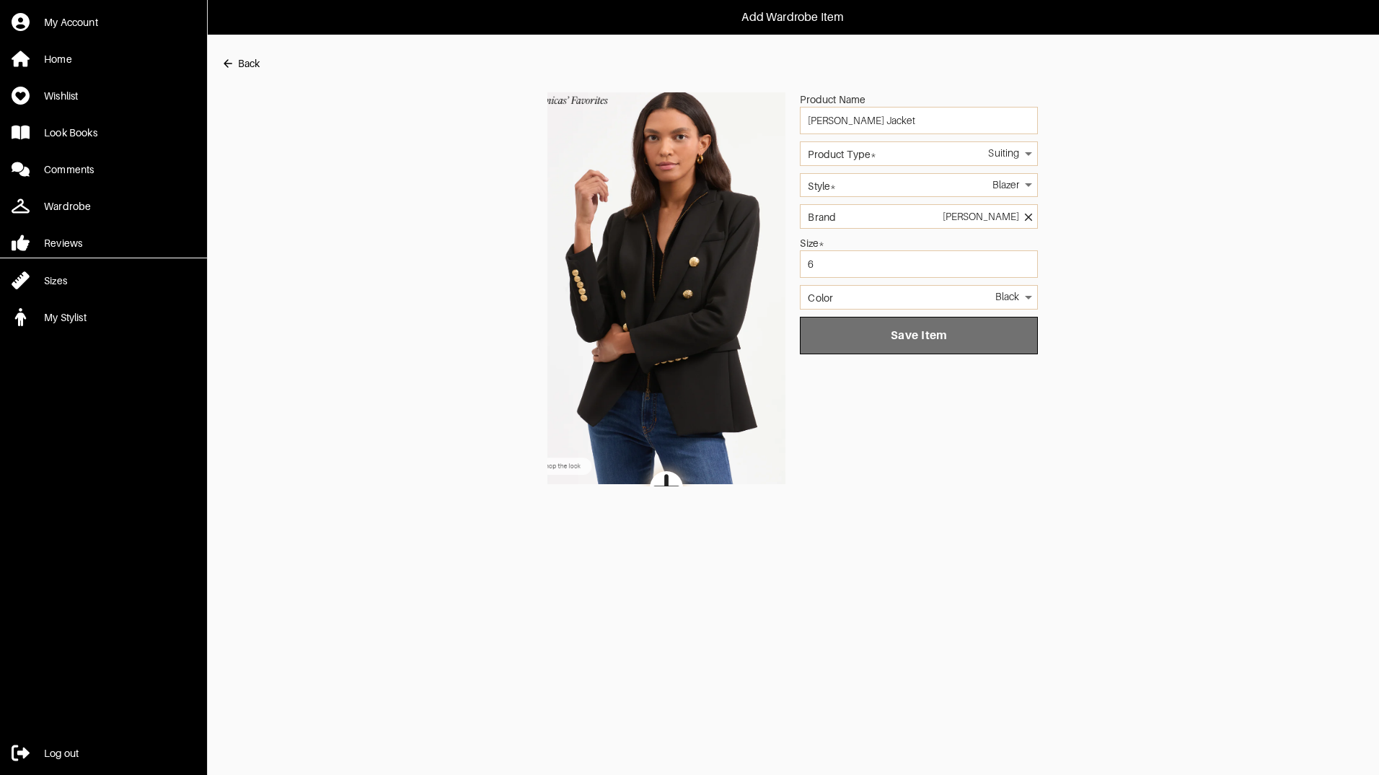
click at [943, 333] on span "Save Item" at bounding box center [919, 335] width 215 height 14
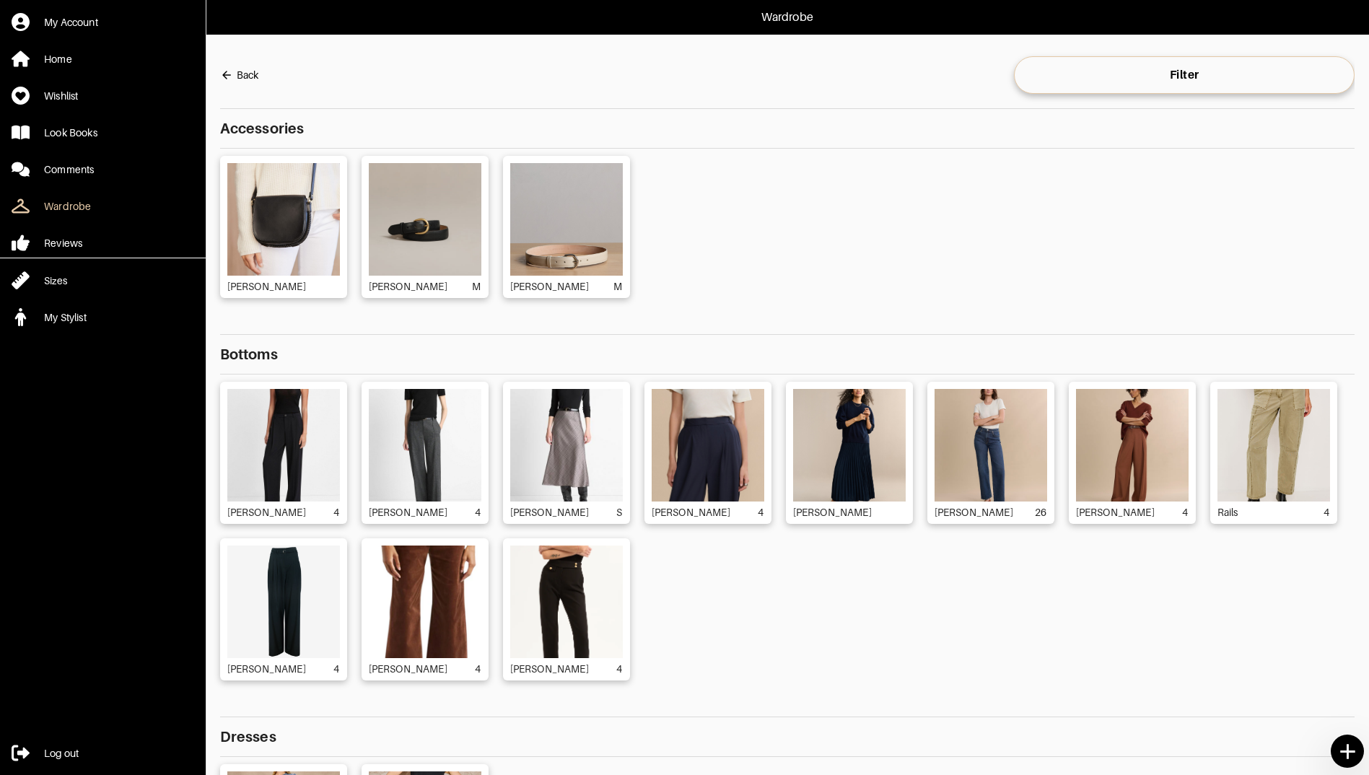
click at [254, 74] on div "Back" at bounding box center [248, 75] width 22 height 14
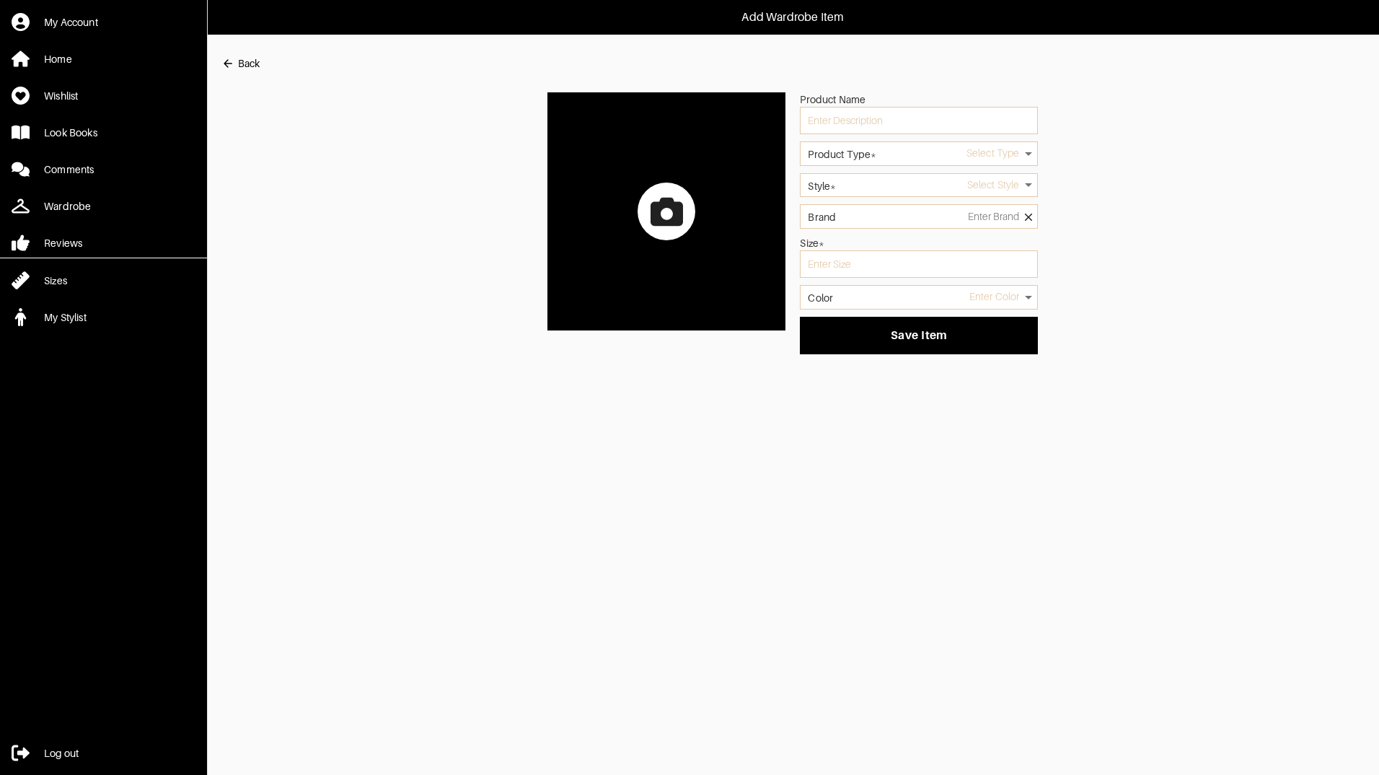
click at [238, 64] on div "Back" at bounding box center [249, 63] width 22 height 14
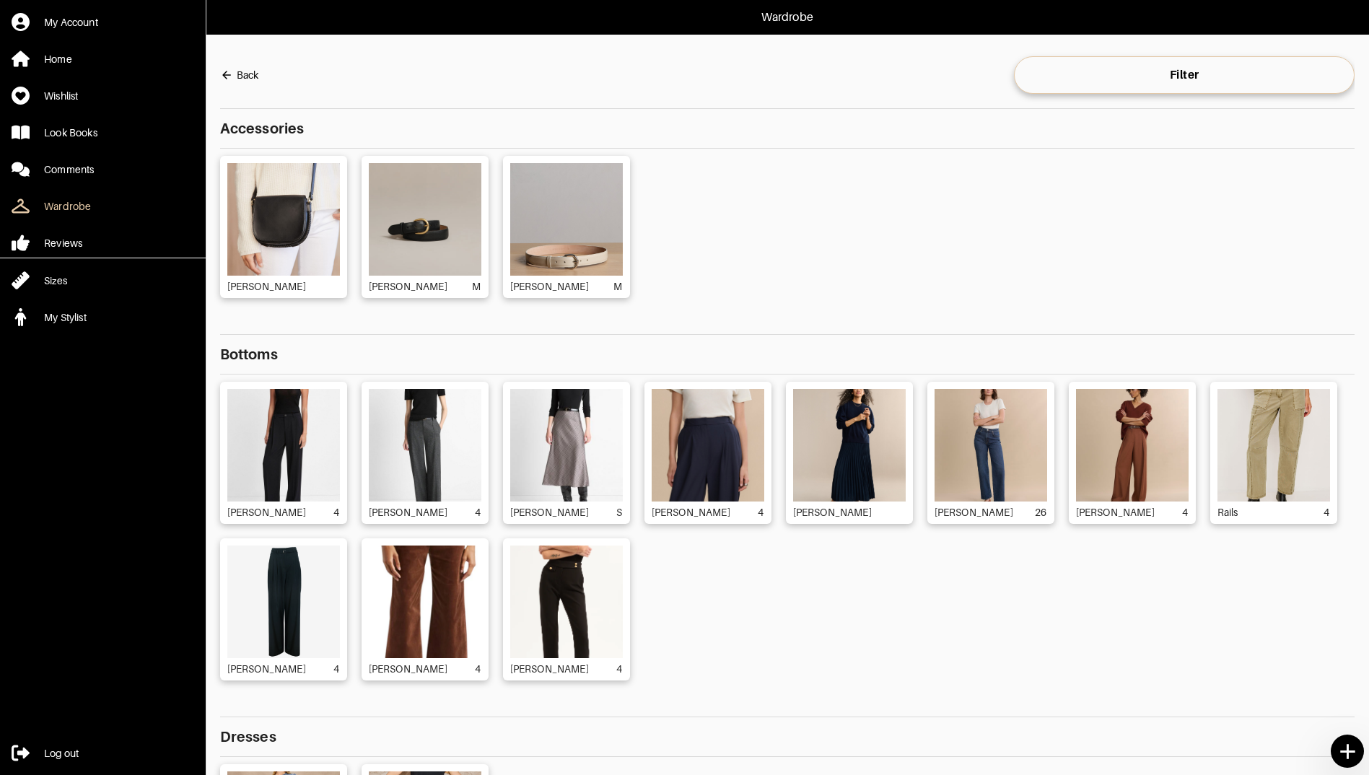
click at [1347, 760] on icon at bounding box center [1347, 751] width 25 height 25
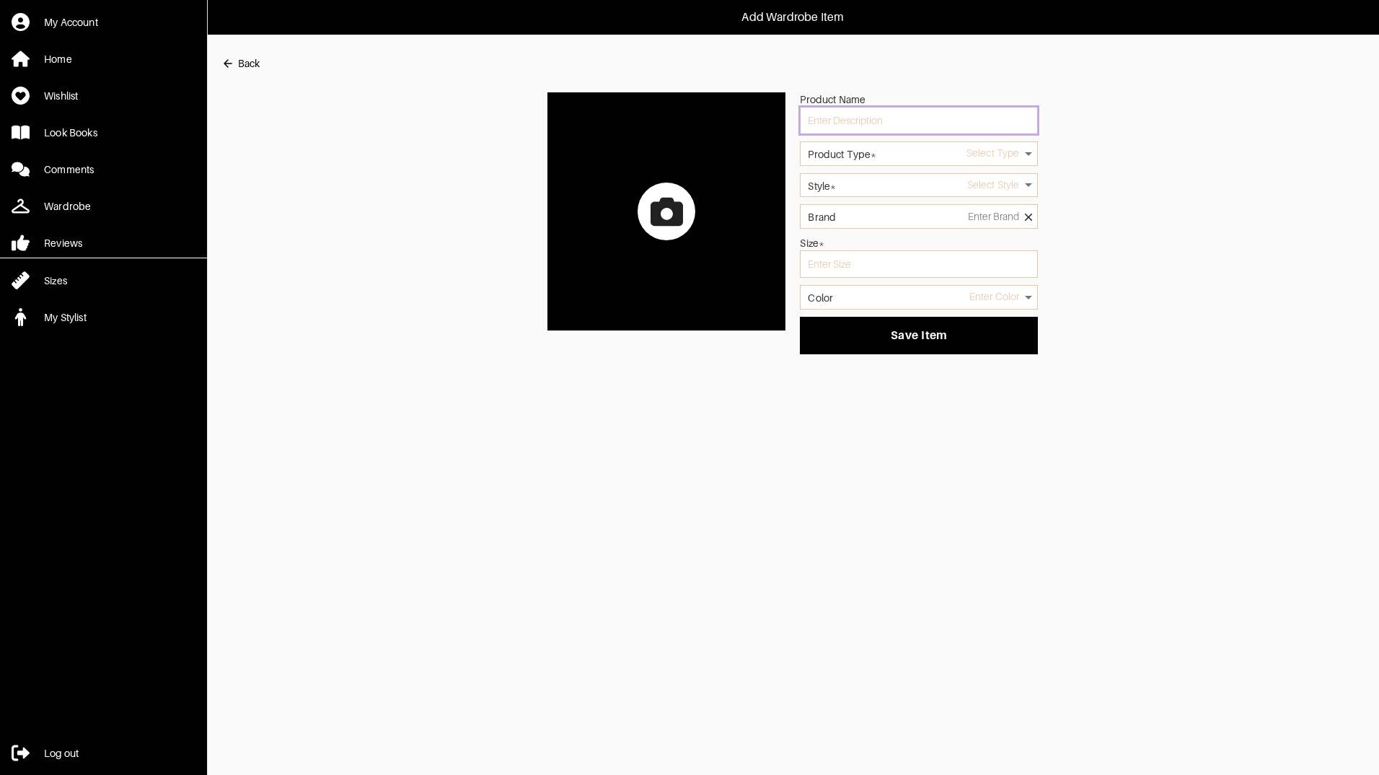
click at [907, 115] on input "text" at bounding box center [919, 120] width 238 height 27
paste input "Leilany Tie Neck Silk Top"
type input "Leilany Tie Neck Silk Top"
click at [864, 165] on div "Select Type" at bounding box center [919, 153] width 238 height 25
click at [856, 158] on label "Product Type*" at bounding box center [842, 154] width 69 height 10
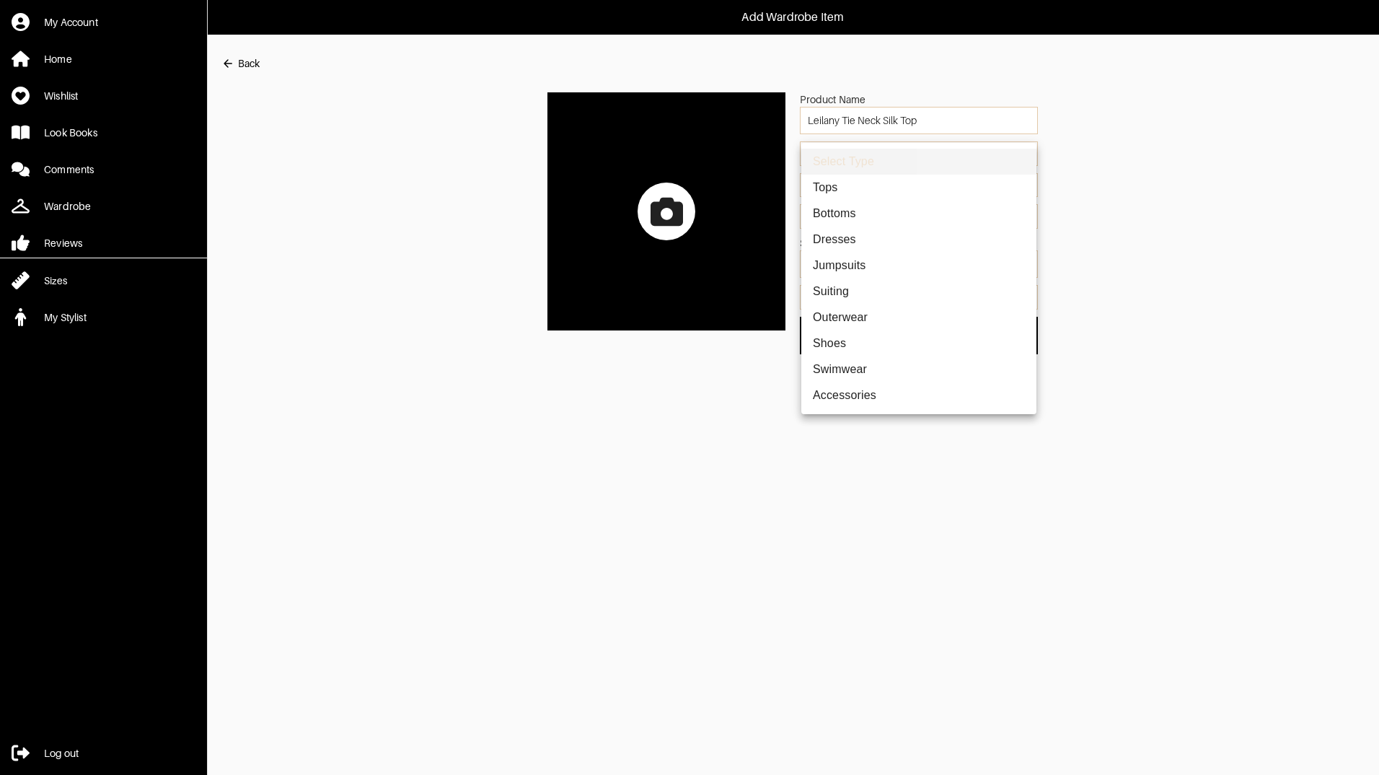
click at [973, 157] on body "Add Wardrobe Item My Account Home Wishlist Look Books Comments Wardrobe Reviews…" at bounding box center [689, 177] width 1379 height 354
click at [916, 191] on li "Tops" at bounding box center [919, 188] width 235 height 26
type input "1"
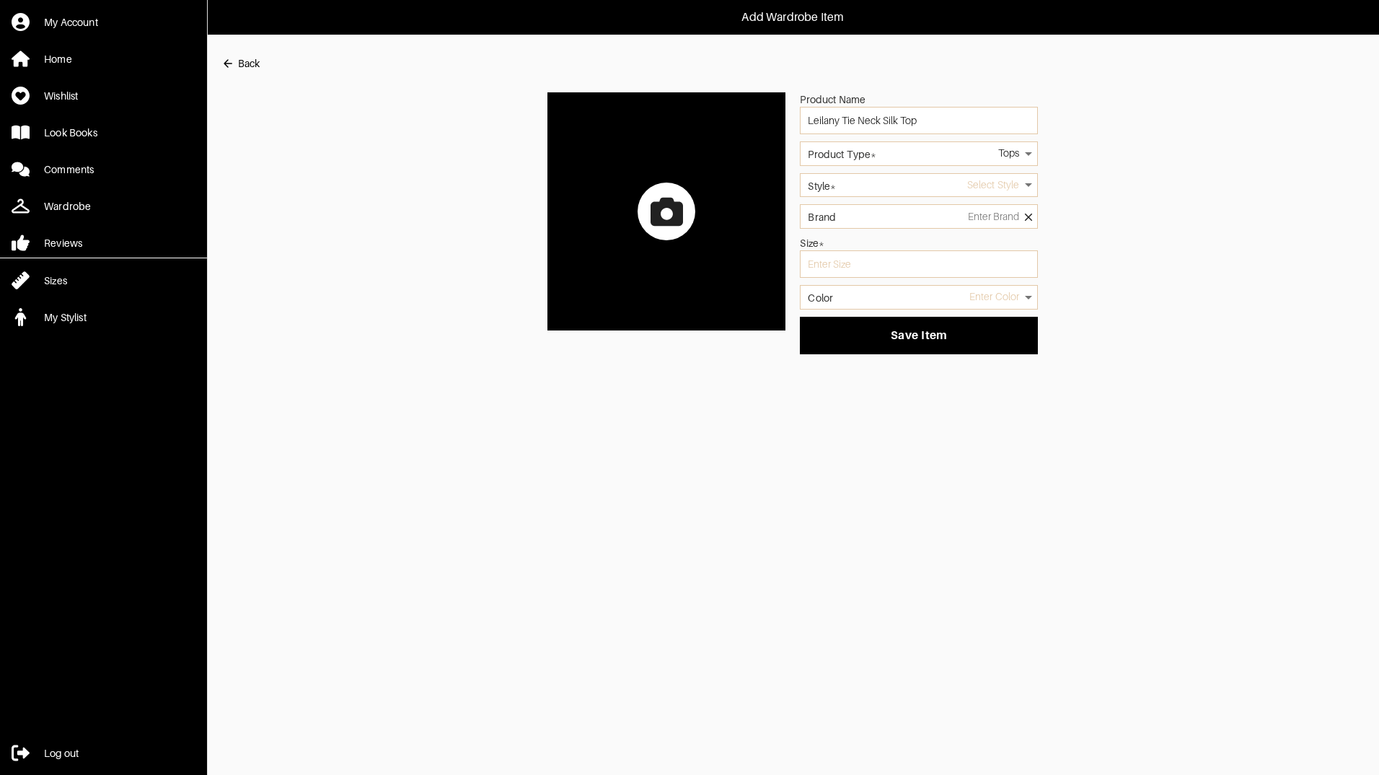
click at [881, 190] on body "Add Wardrobe Item My Account Home Wishlist Look Books Comments Wardrobe Reviews…" at bounding box center [689, 177] width 1379 height 354
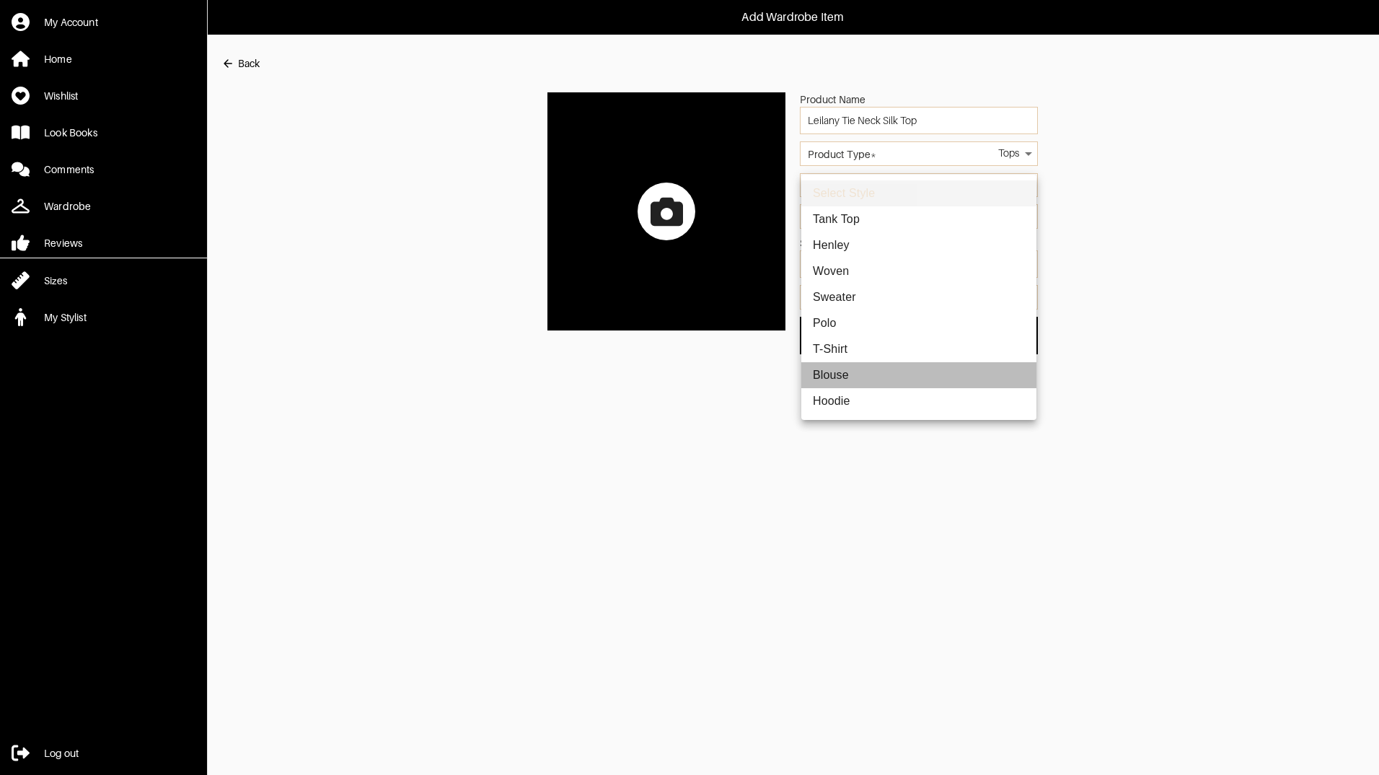
click at [868, 374] on li "Blouse" at bounding box center [919, 375] width 235 height 26
type input "47"
click at [865, 190] on body "Add Wardrobe Item My Account Home Wishlist Look Books Comments Wardrobe Reviews…" at bounding box center [689, 177] width 1379 height 354
click at [865, 190] on ul "Select Style Tank Top Henley Woven Sweater Polo T-Shirt Blouse Hoodie" at bounding box center [919, 297] width 235 height 245
click at [1216, 222] on div at bounding box center [689, 387] width 1379 height 775
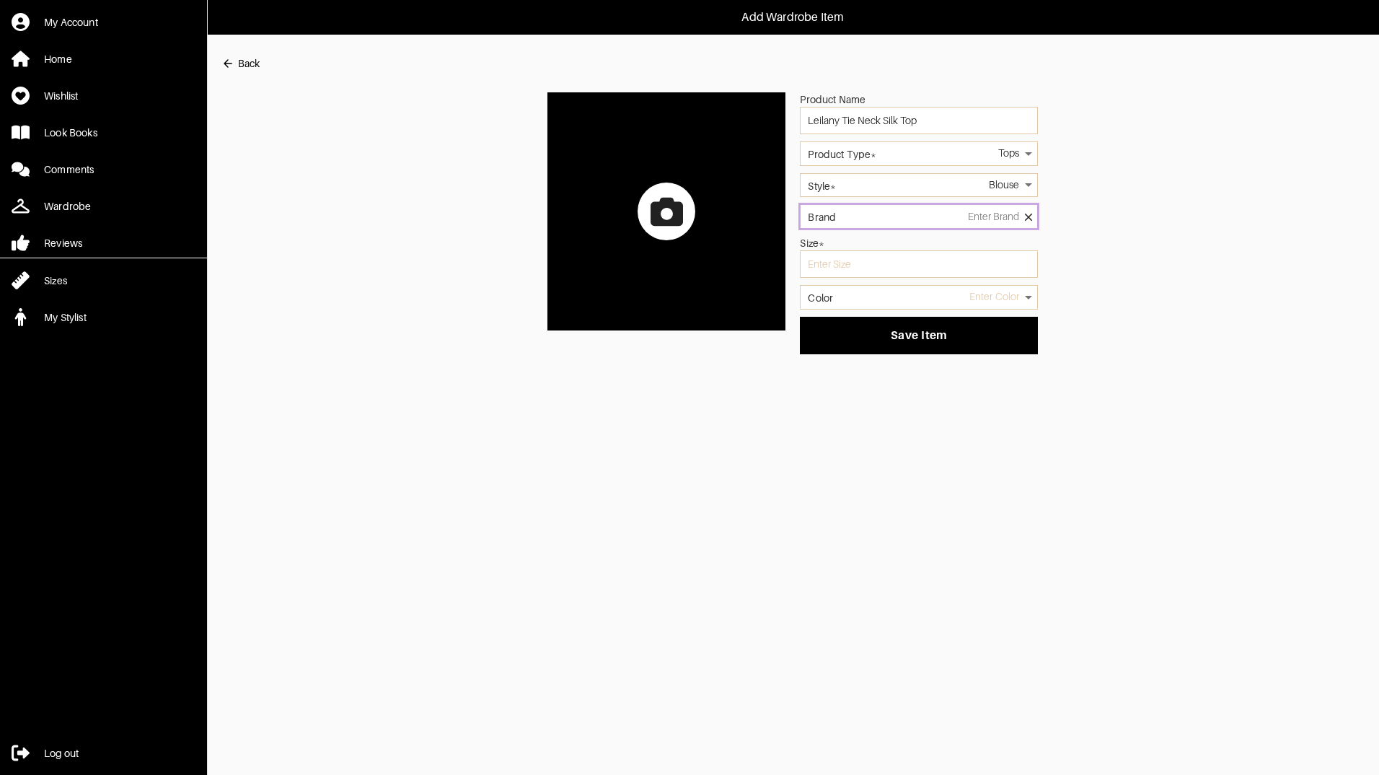
click at [931, 210] on input "Brand" at bounding box center [919, 216] width 238 height 25
type input "[PERSON_NAME]"
click at [874, 255] on li "[PERSON_NAME]" at bounding box center [919, 255] width 225 height 12
drag, startPoint x: 856, startPoint y: 266, endPoint x: 772, endPoint y: 258, distance: 84.1
click at [772, 258] on div "Product Name Leilany Tie Neck Silk Top Product Type* Tops 1 Style* Blouse 47 Br…" at bounding box center [793, 223] width 1144 height 262
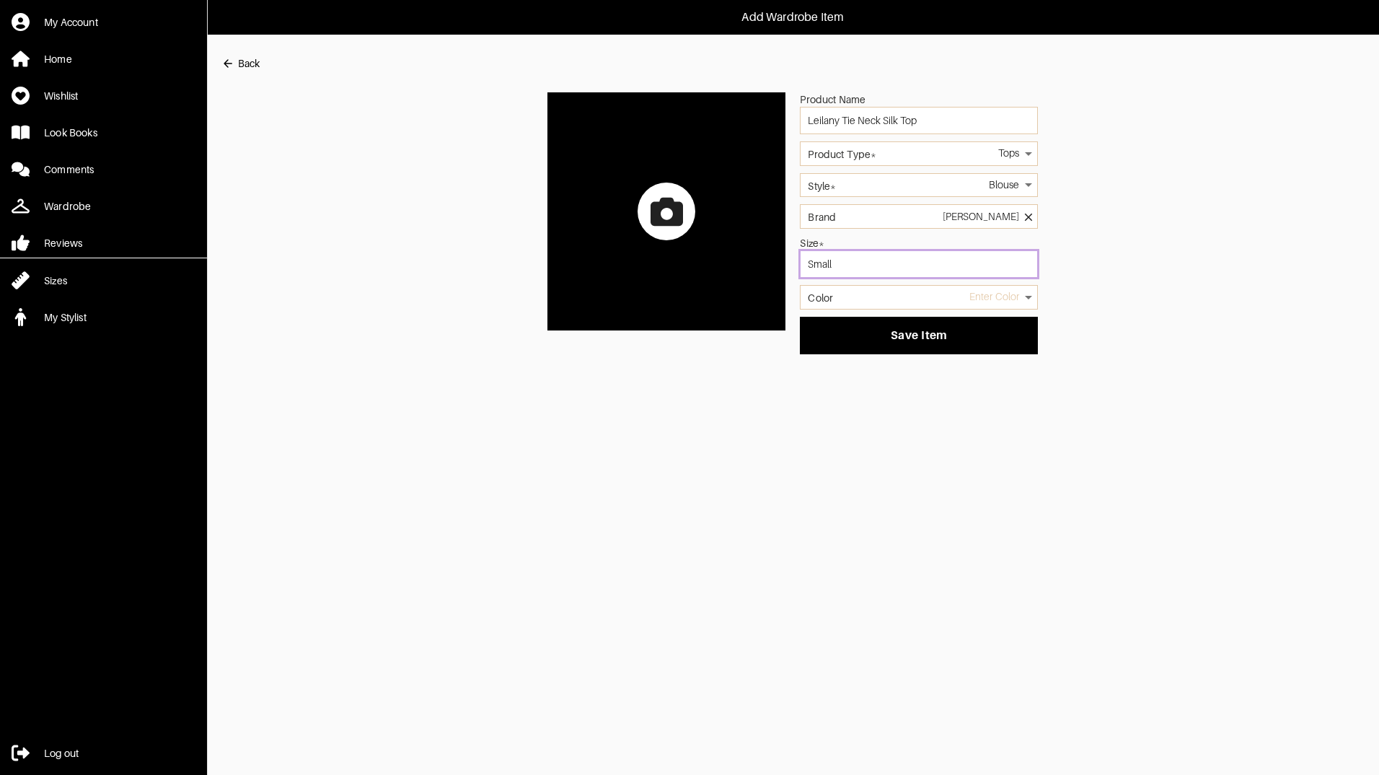
type input "Small"
click at [849, 296] on body "Add Wardrobe Item My Account Home Wishlist Look Books Comments Wardrobe Reviews…" at bounding box center [689, 177] width 1379 height 354
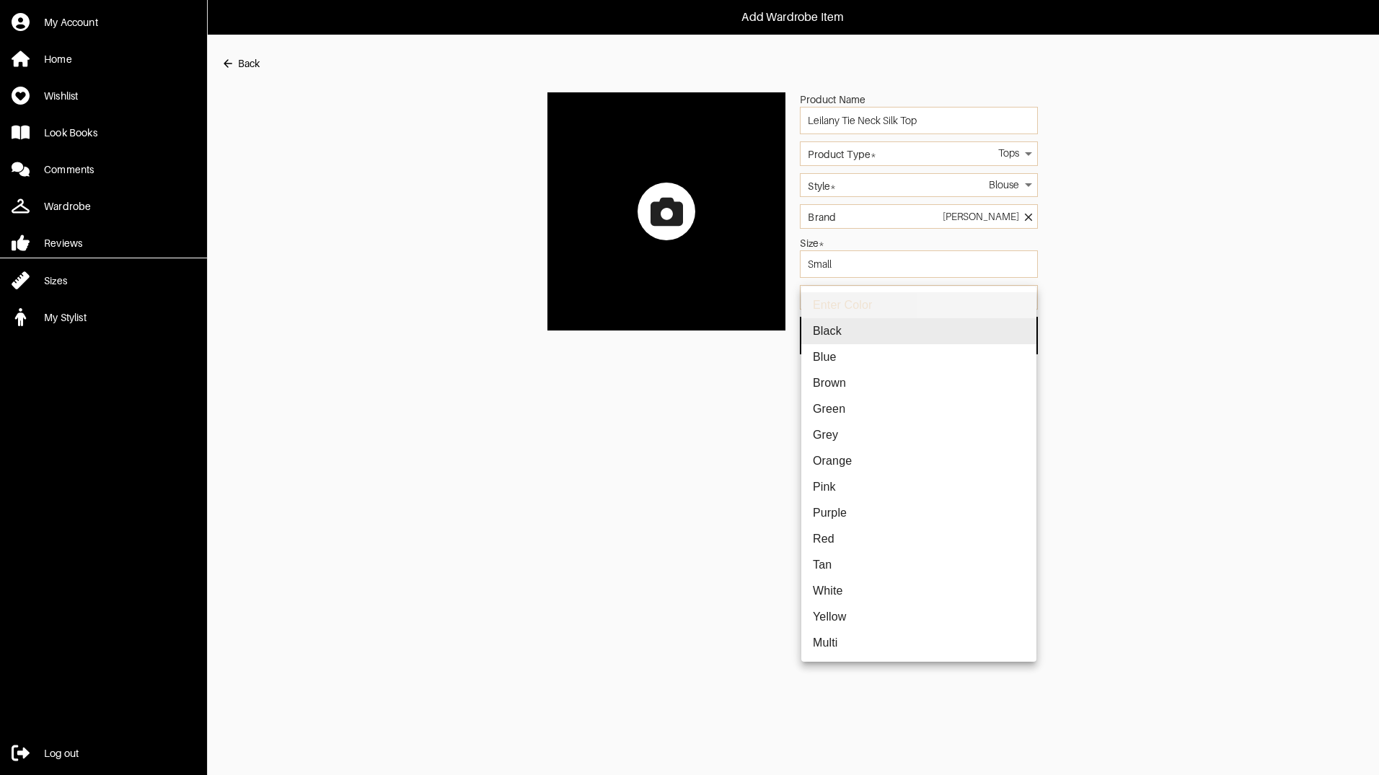
click at [848, 377] on li "Brown" at bounding box center [919, 383] width 235 height 26
type input "brown"
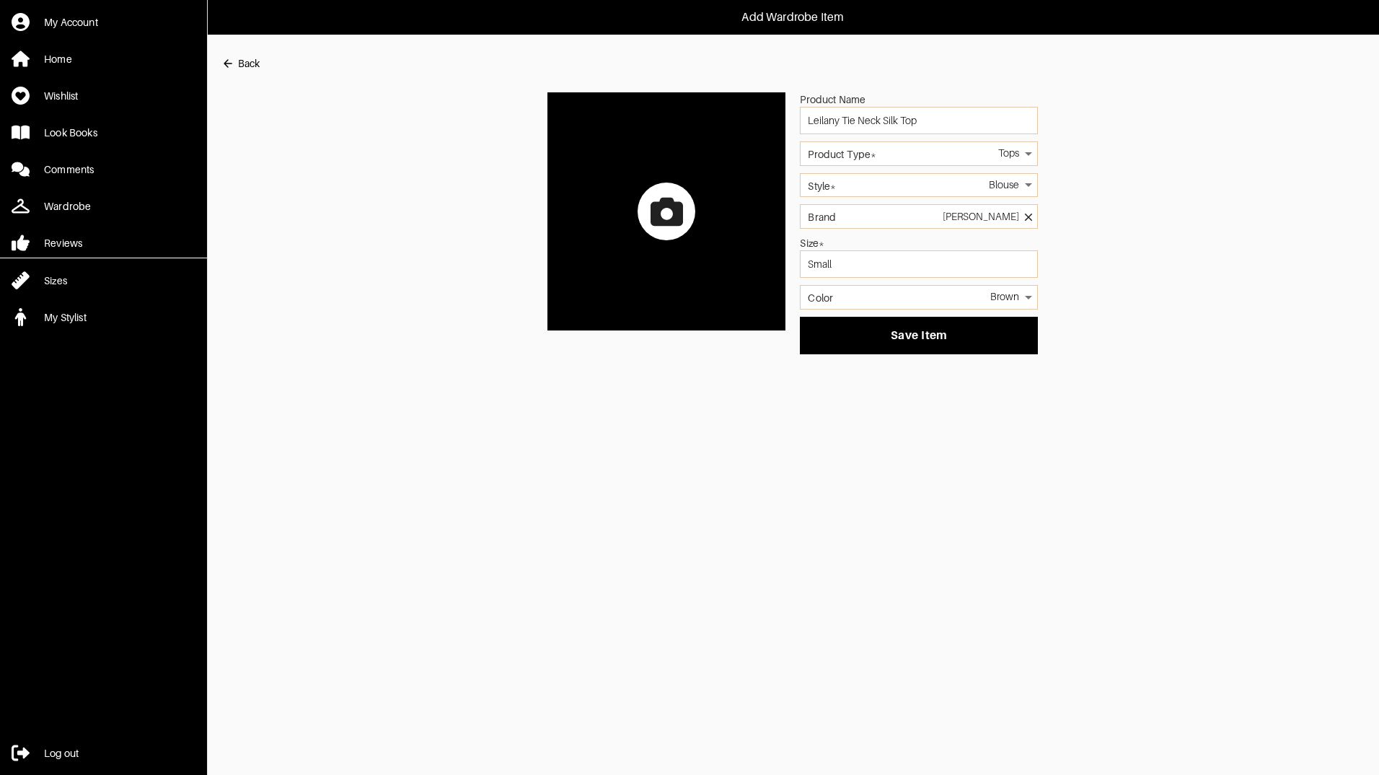
click at [648, 172] on label at bounding box center [667, 211] width 238 height 238
click at [0, 0] on input "file" at bounding box center [0, 0] width 0 height 0
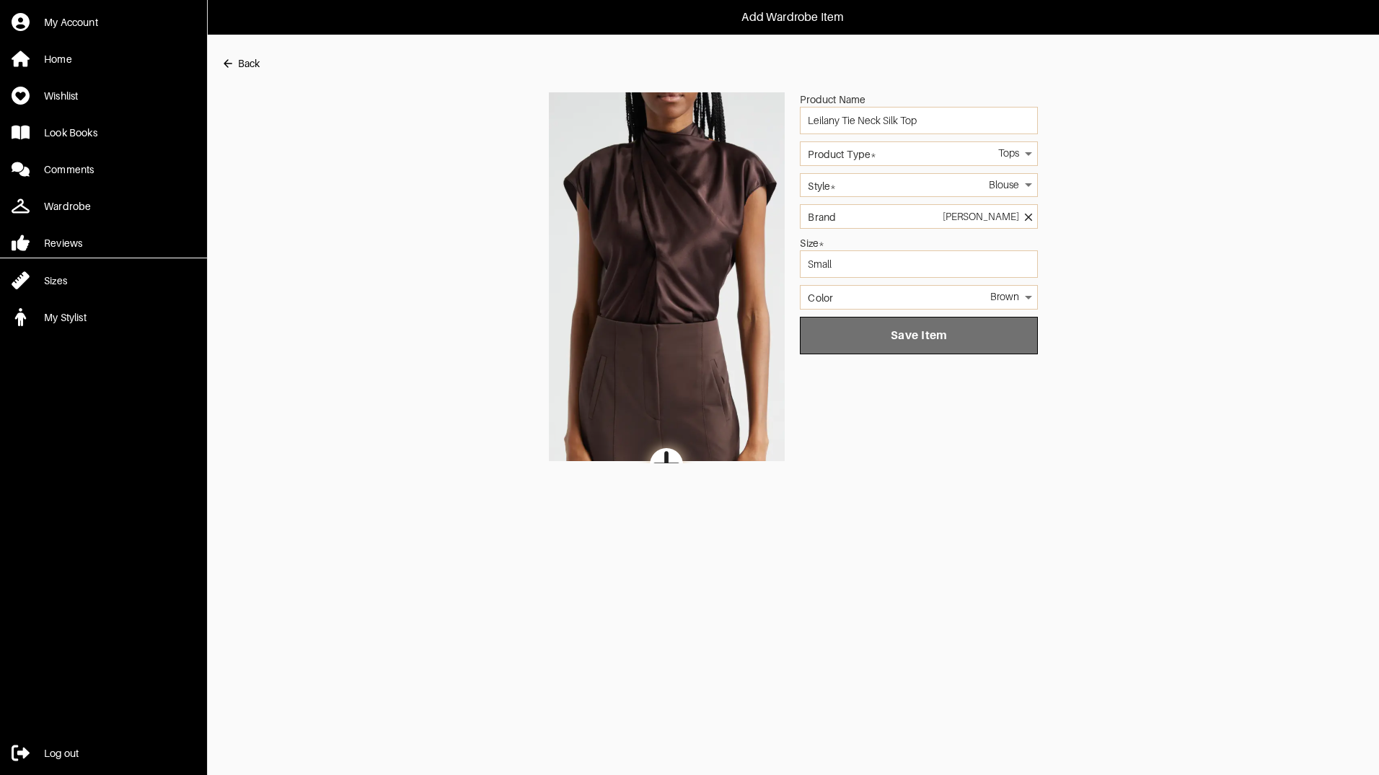
click at [894, 347] on button "Save Item" at bounding box center [919, 336] width 238 height 38
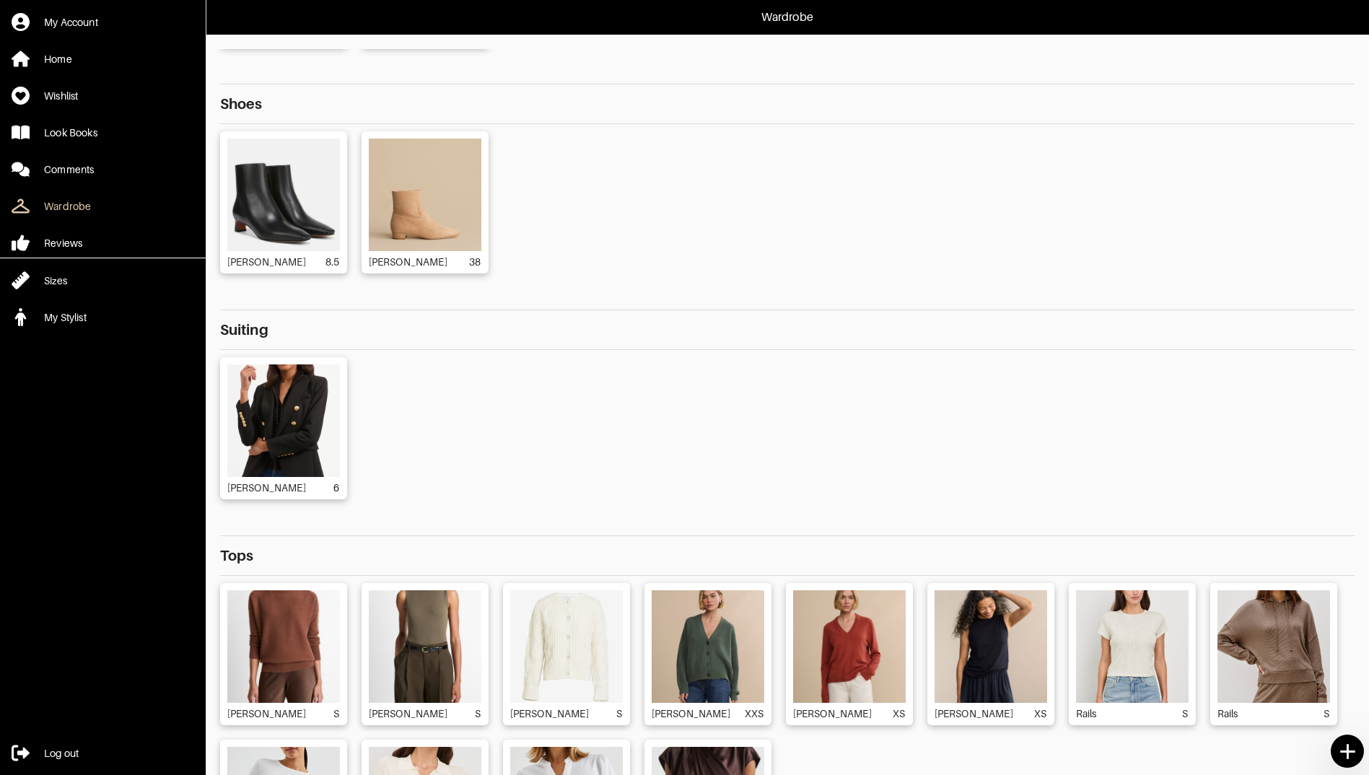
scroll to position [132, 0]
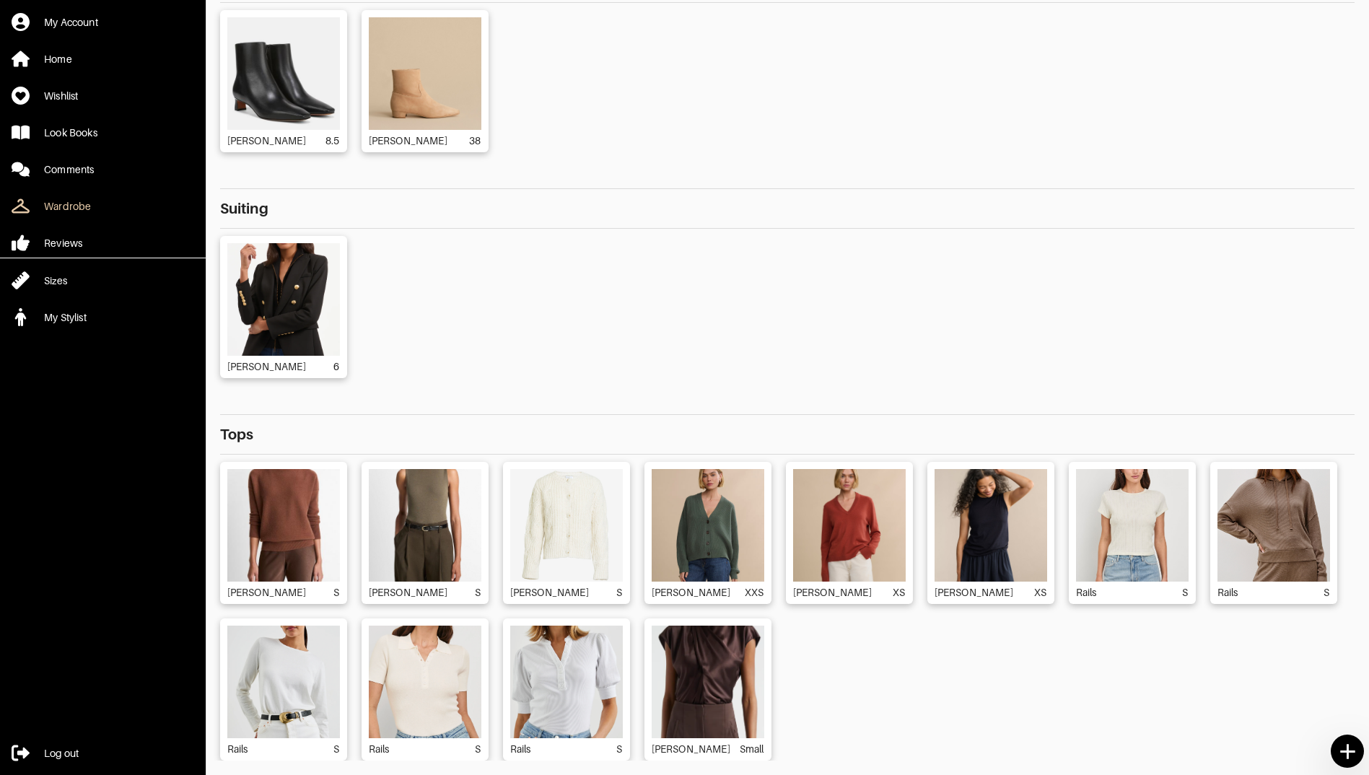
click at [706, 716] on img at bounding box center [708, 682] width 113 height 113
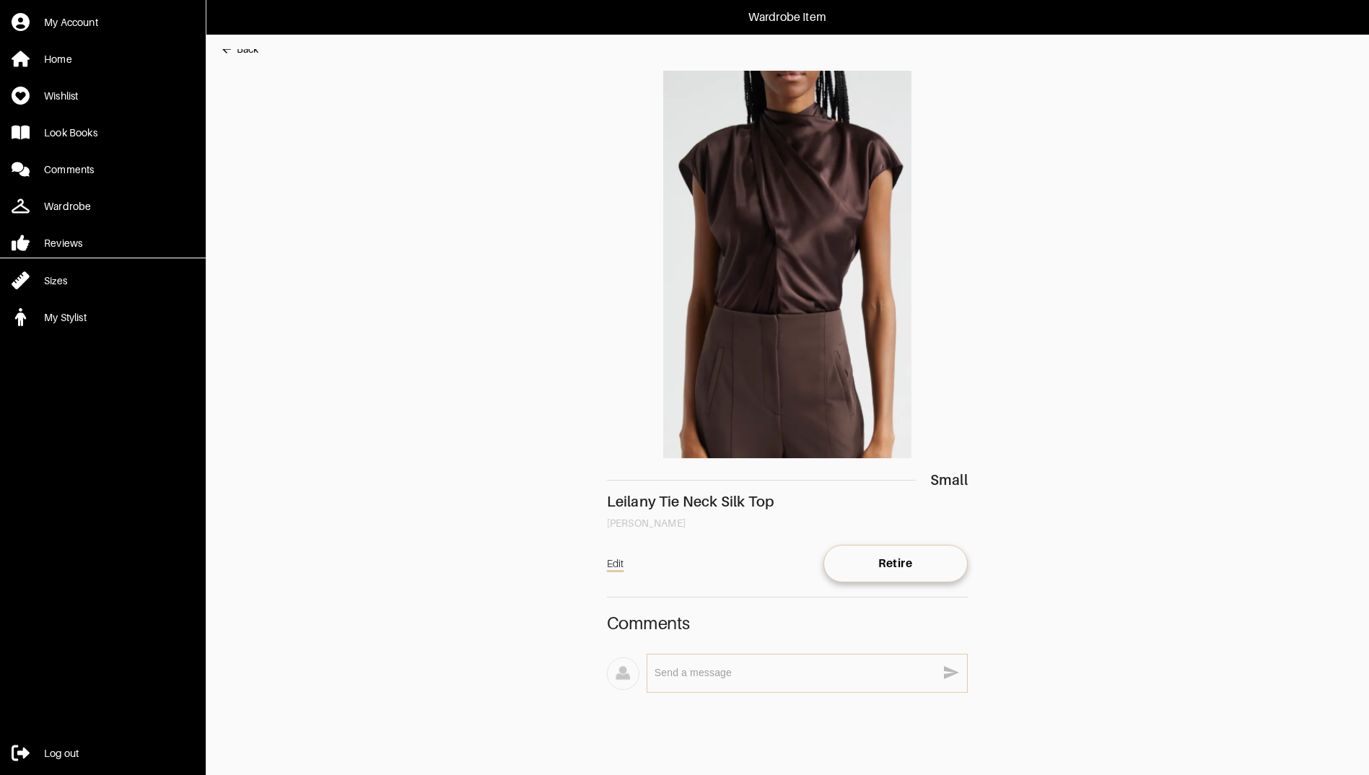
click at [610, 565] on link "Edit" at bounding box center [615, 563] width 17 height 23
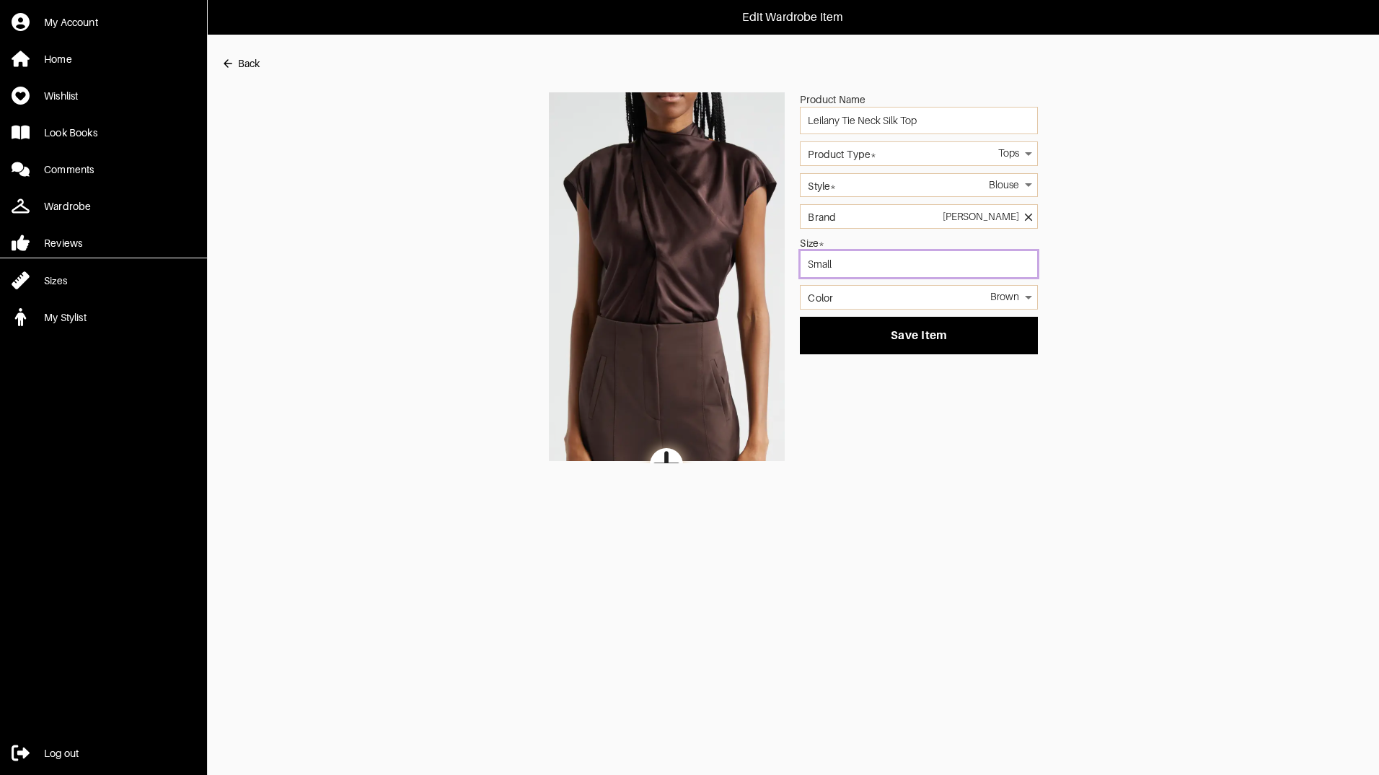
drag, startPoint x: 830, startPoint y: 265, endPoint x: 750, endPoint y: 263, distance: 79.4
click at [750, 263] on div "Product Name Leilany Tie Neck Silk Top Product Type* Tops 1 Style* Blouse 47 Br…" at bounding box center [793, 277] width 1144 height 371
type input "S"
click at [1264, 231] on div "Product Name Leilany Tie Neck Silk Top Product Type* Tops 1 Style* Blouse 47 Br…" at bounding box center [793, 277] width 1144 height 371
click at [966, 346] on button "Save Item" at bounding box center [919, 336] width 238 height 38
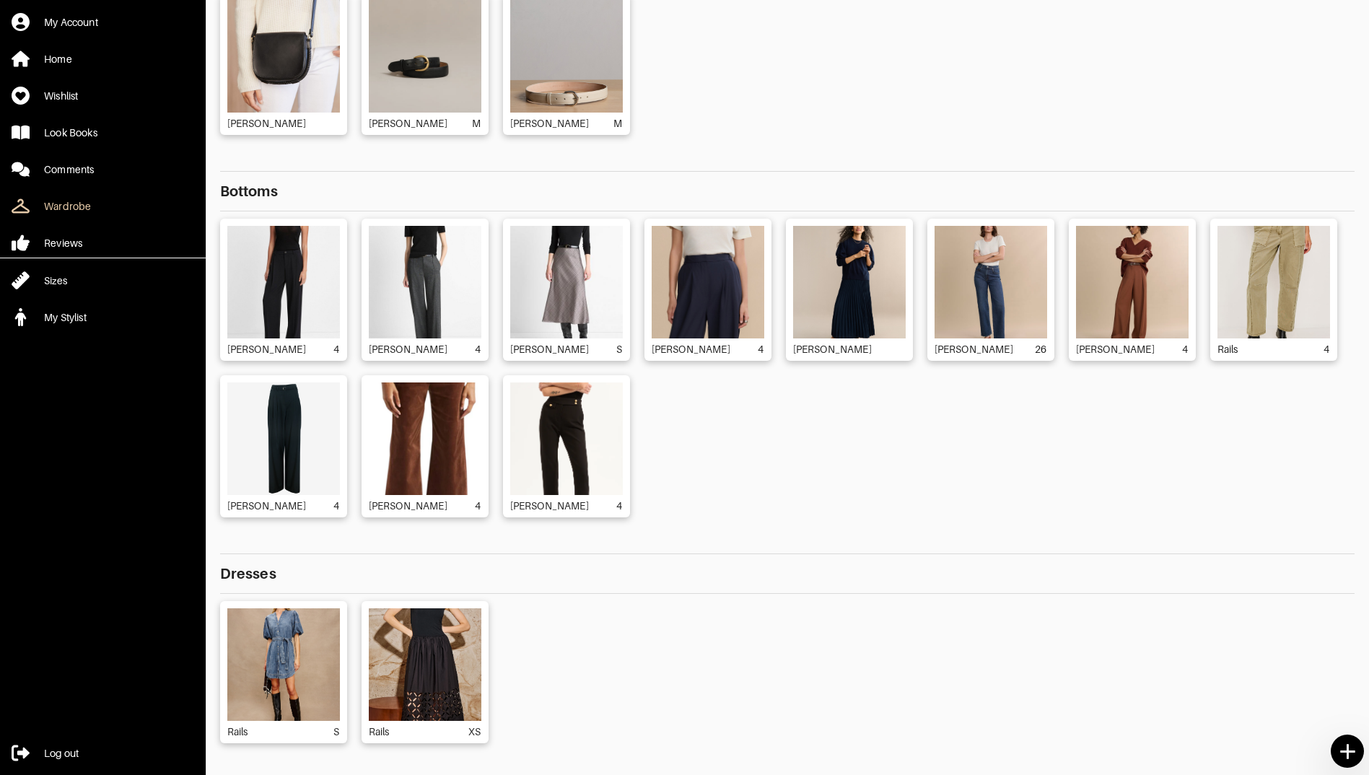
scroll to position [3, 0]
